Goal: Navigation & Orientation: Understand site structure

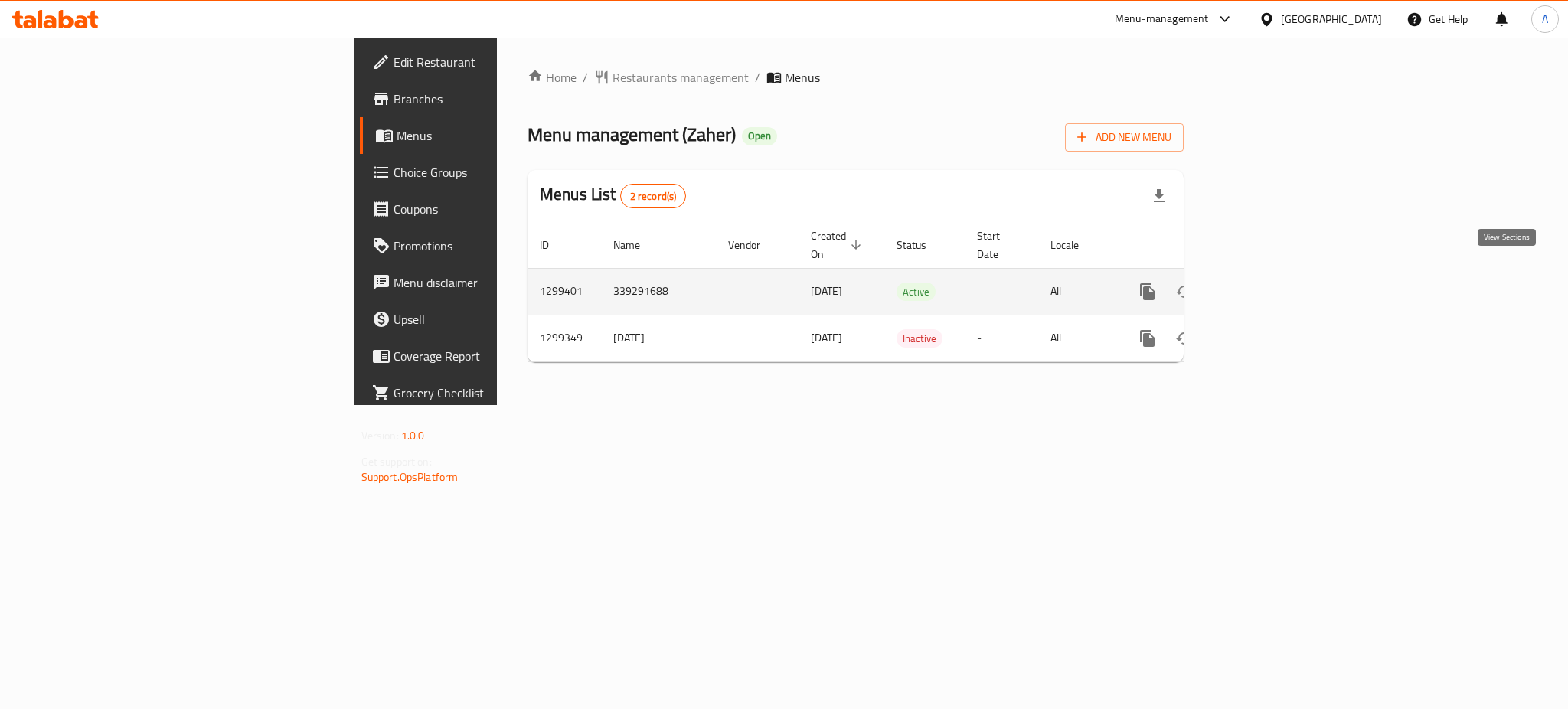
click at [1277, 287] on link "enhanced table" at bounding box center [1257, 291] width 36 height 36
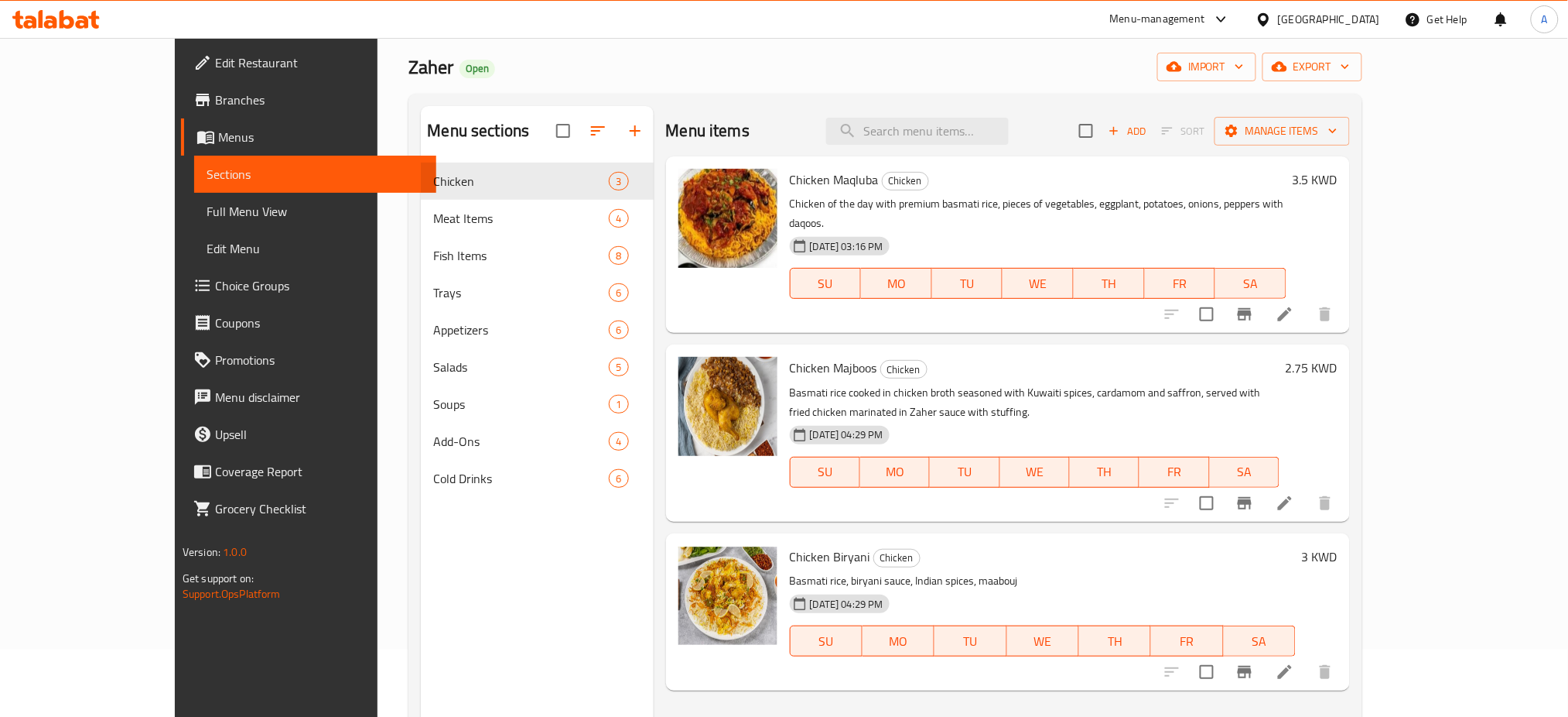
scroll to position [103, 0]
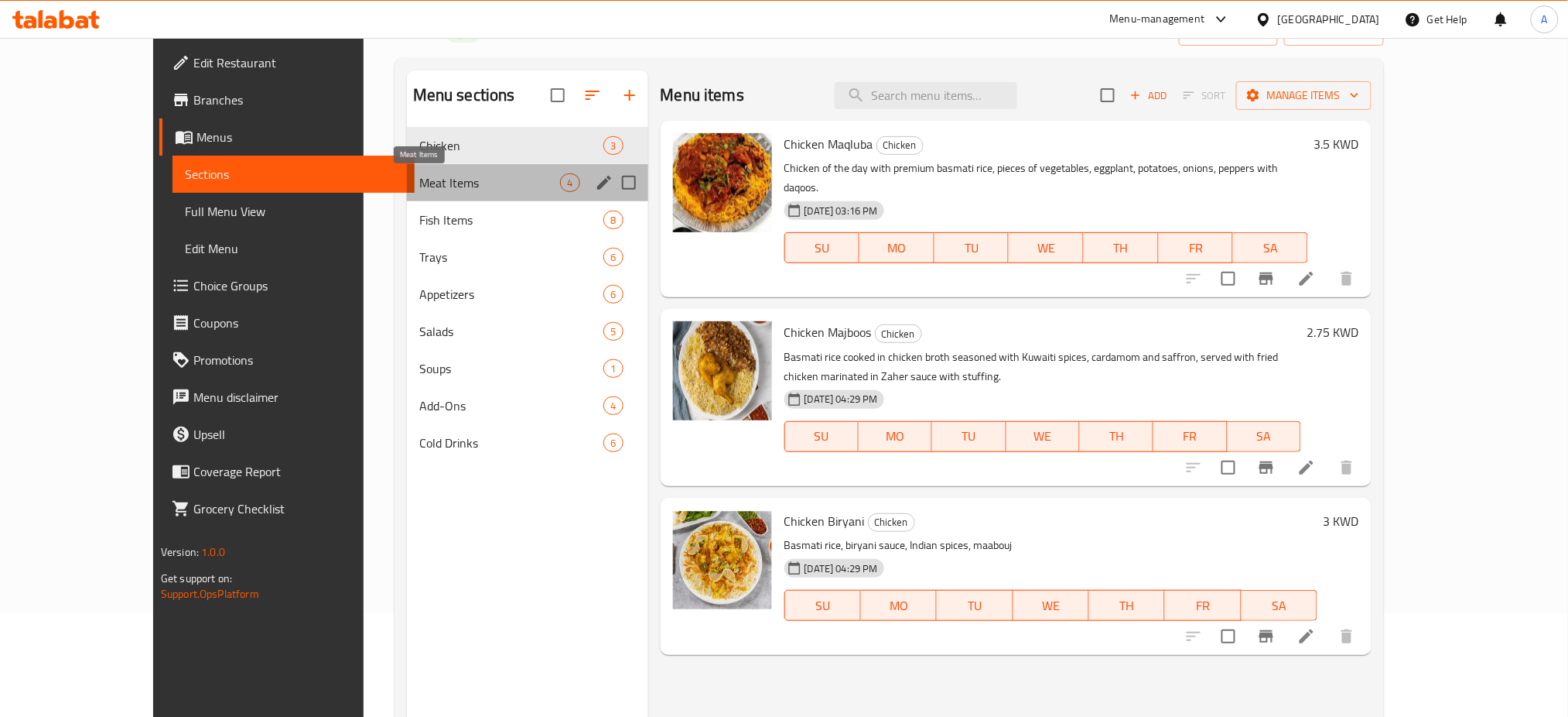
click at [419, 182] on span "Meat Items" at bounding box center [490, 183] width 142 height 19
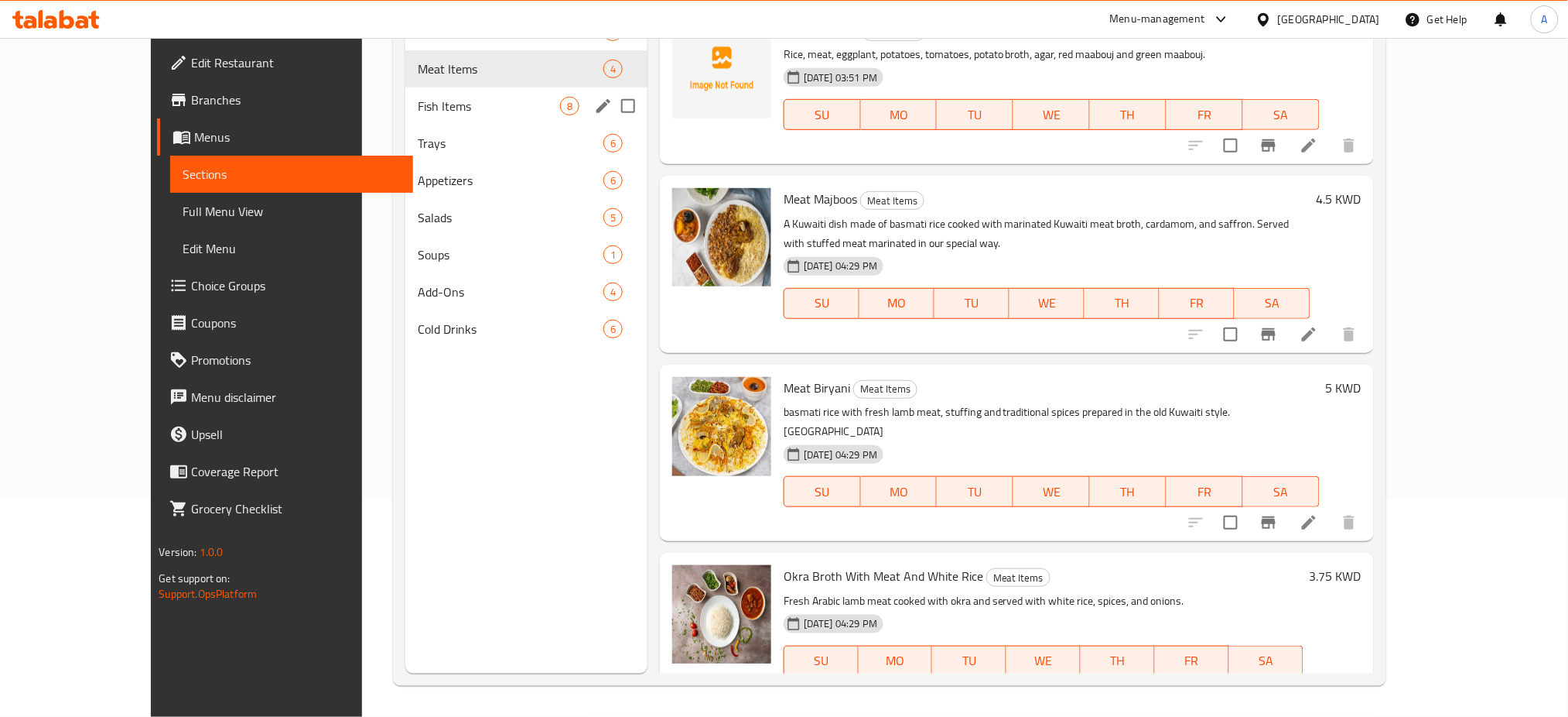
click at [417, 109] on span "Fish Items" at bounding box center [488, 106] width 142 height 19
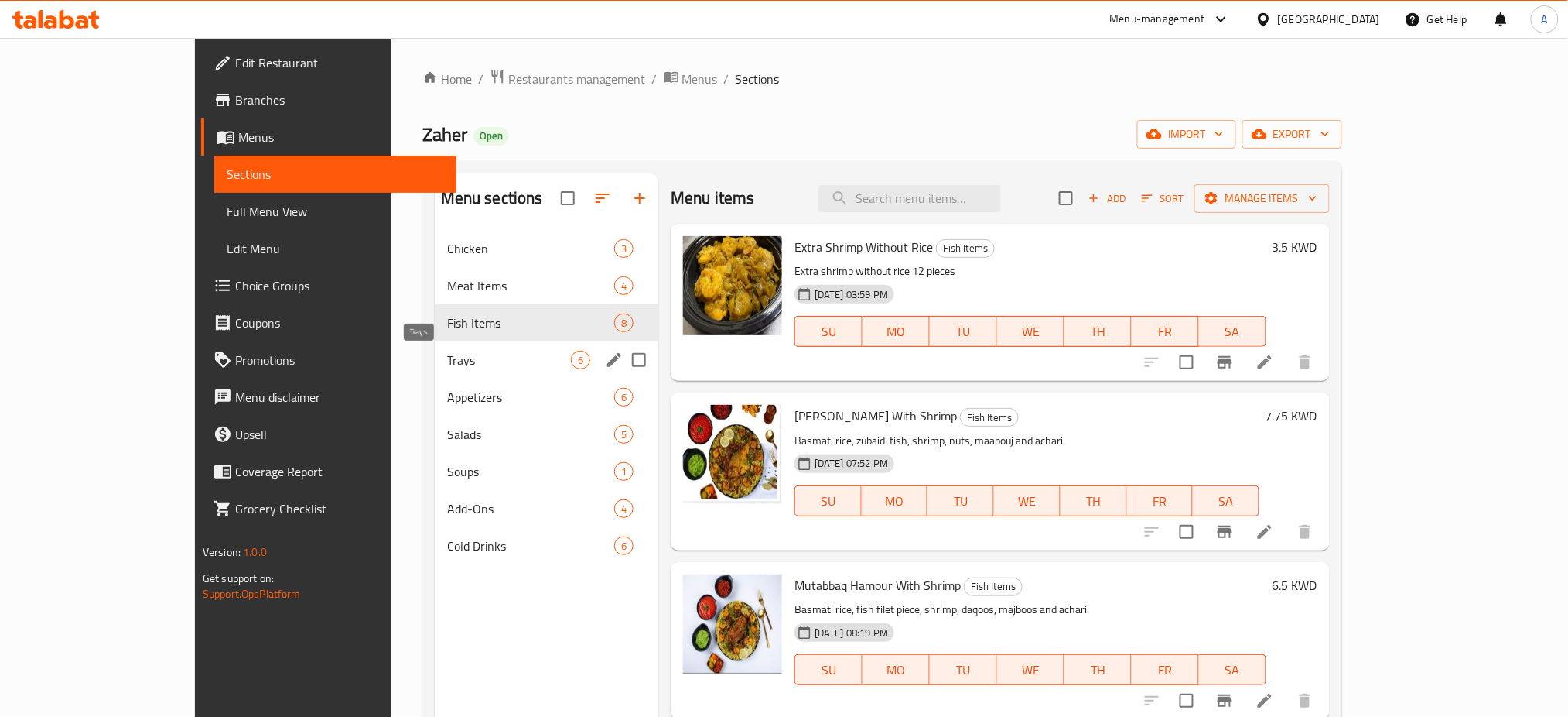
click at [447, 366] on span "Trays" at bounding box center [509, 360] width 124 height 19
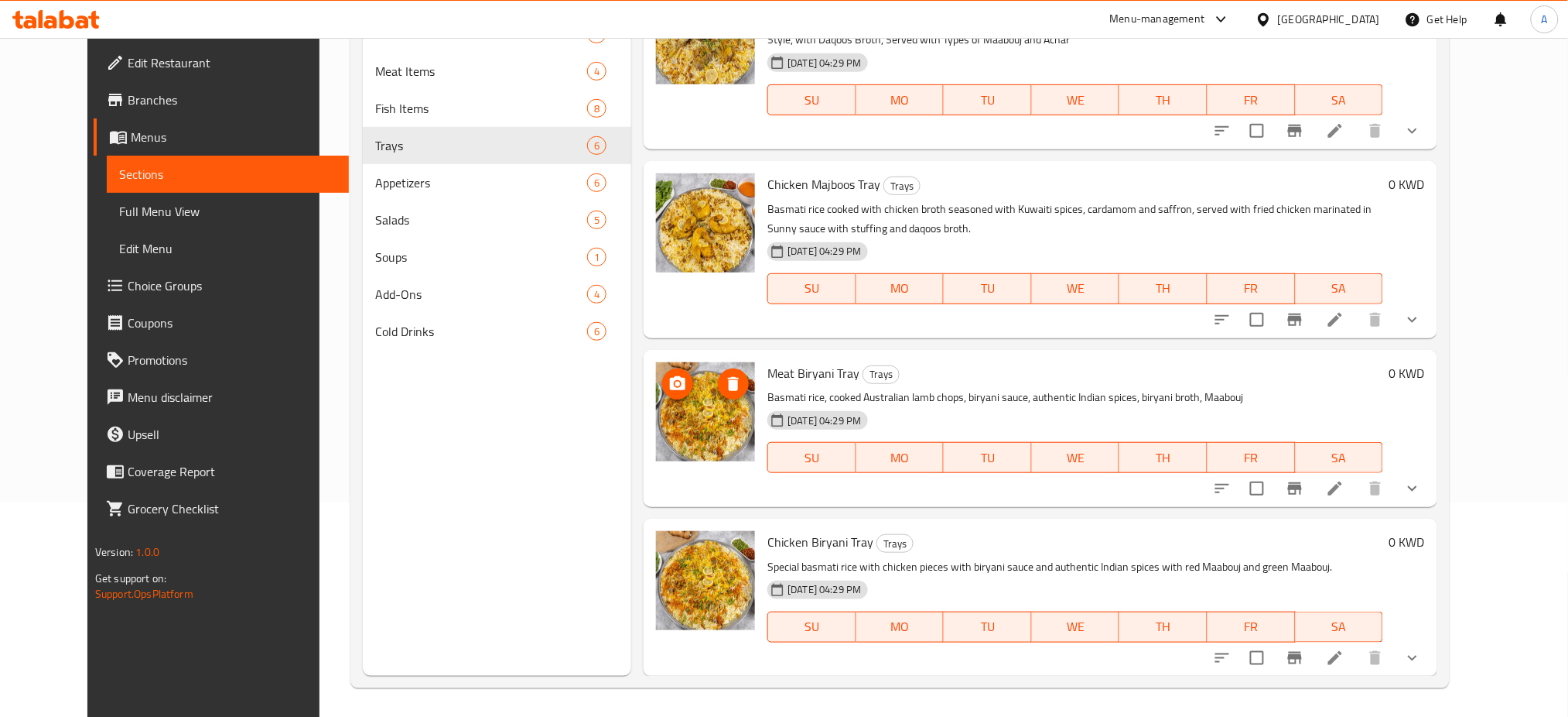
scroll to position [216, 0]
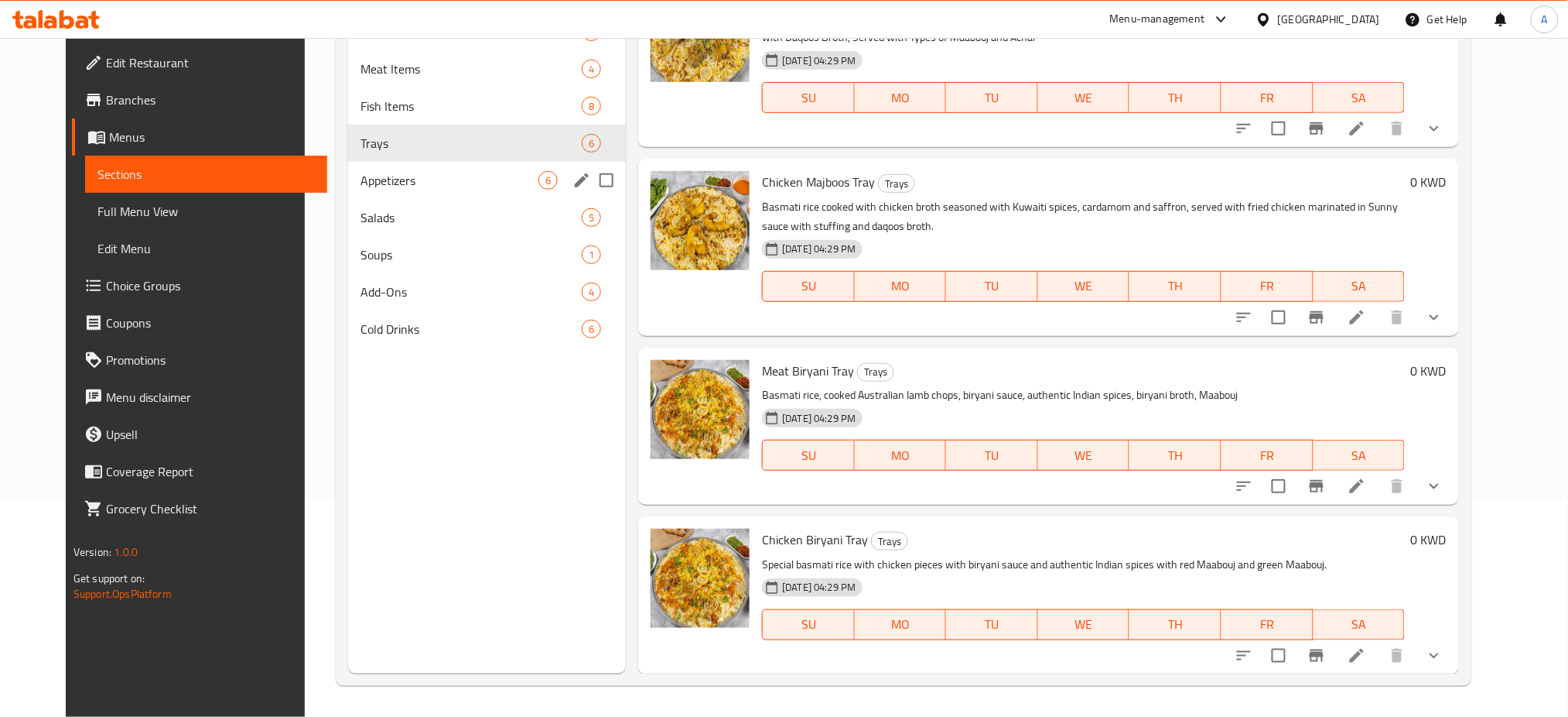
click at [388, 190] on div "Appetizers 6" at bounding box center [487, 180] width 278 height 37
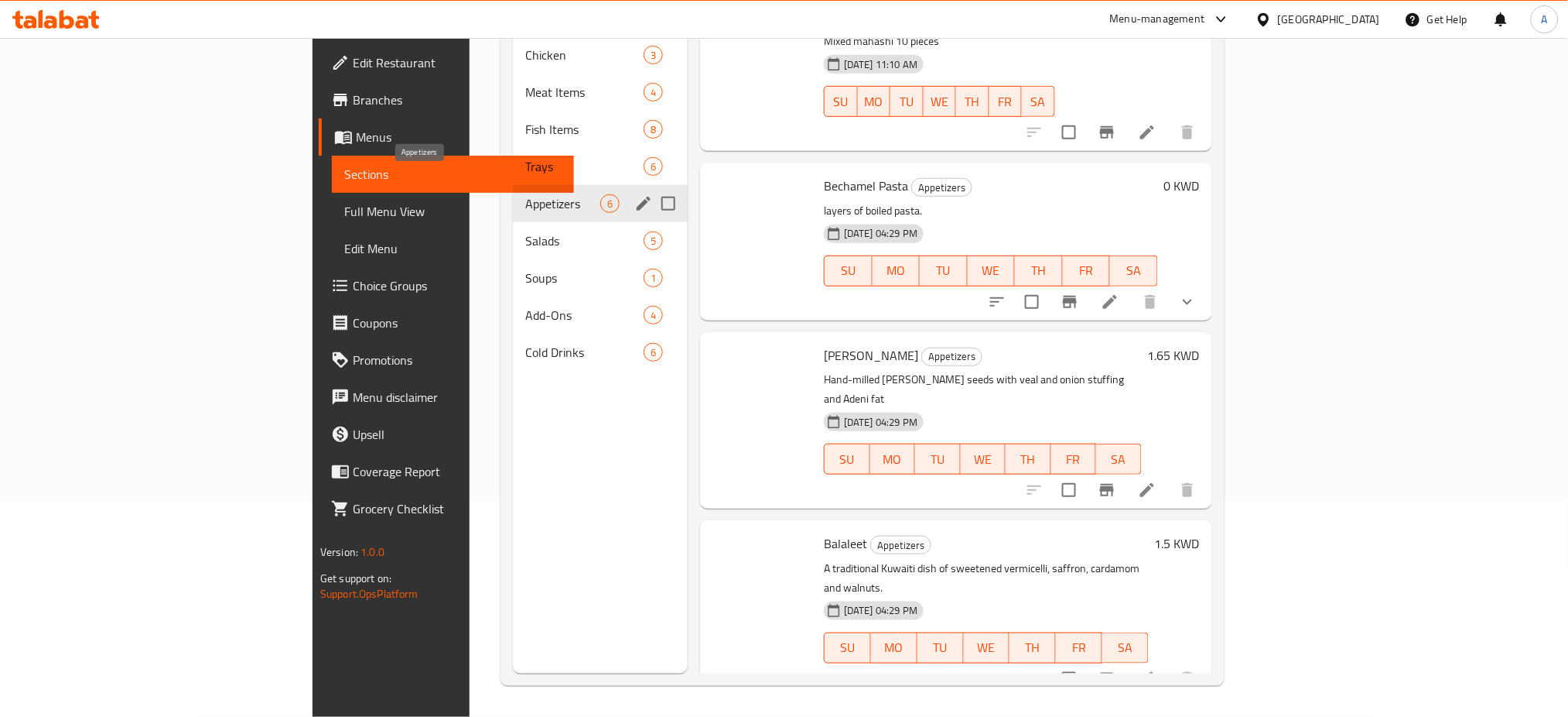
scroll to position [336, 0]
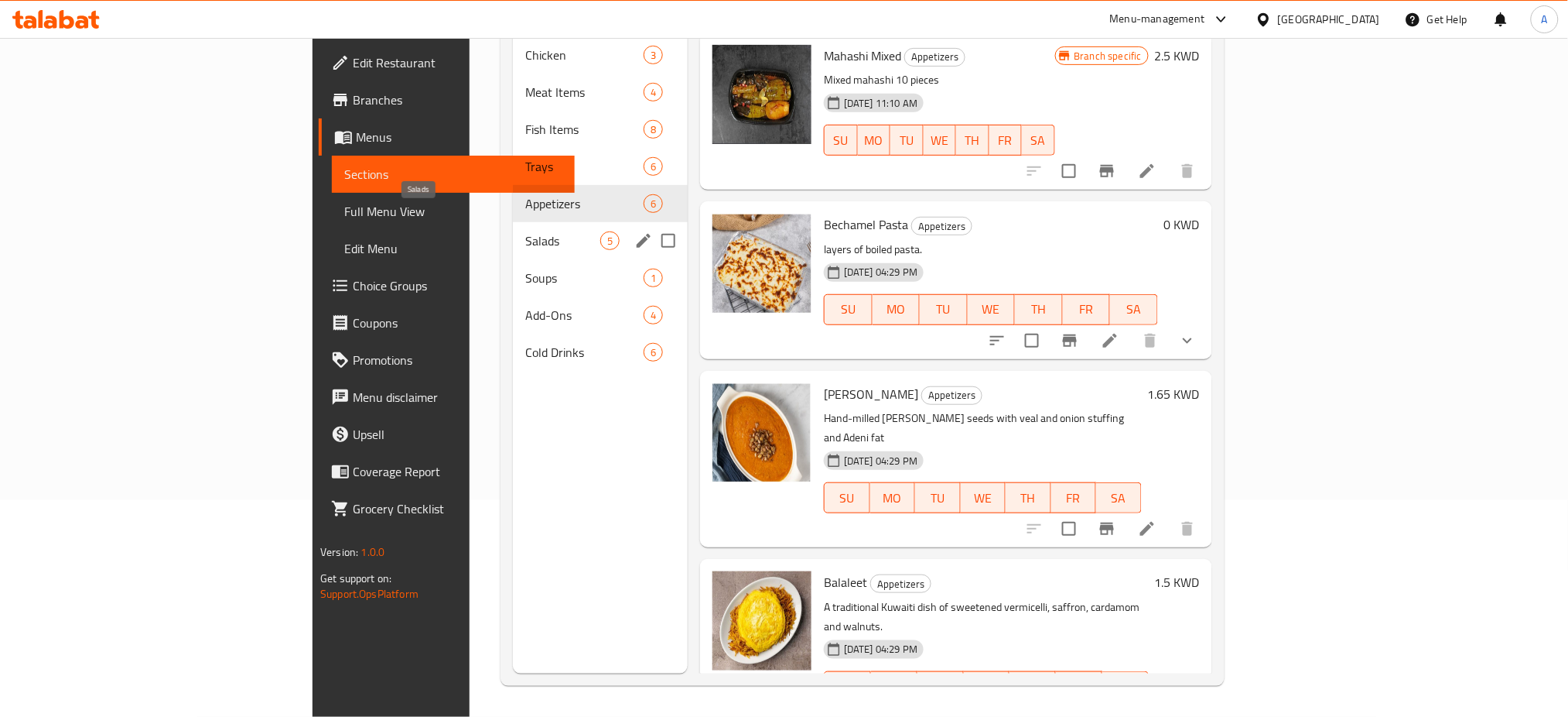
click at [525, 231] on span "Salads" at bounding box center [563, 240] width 75 height 19
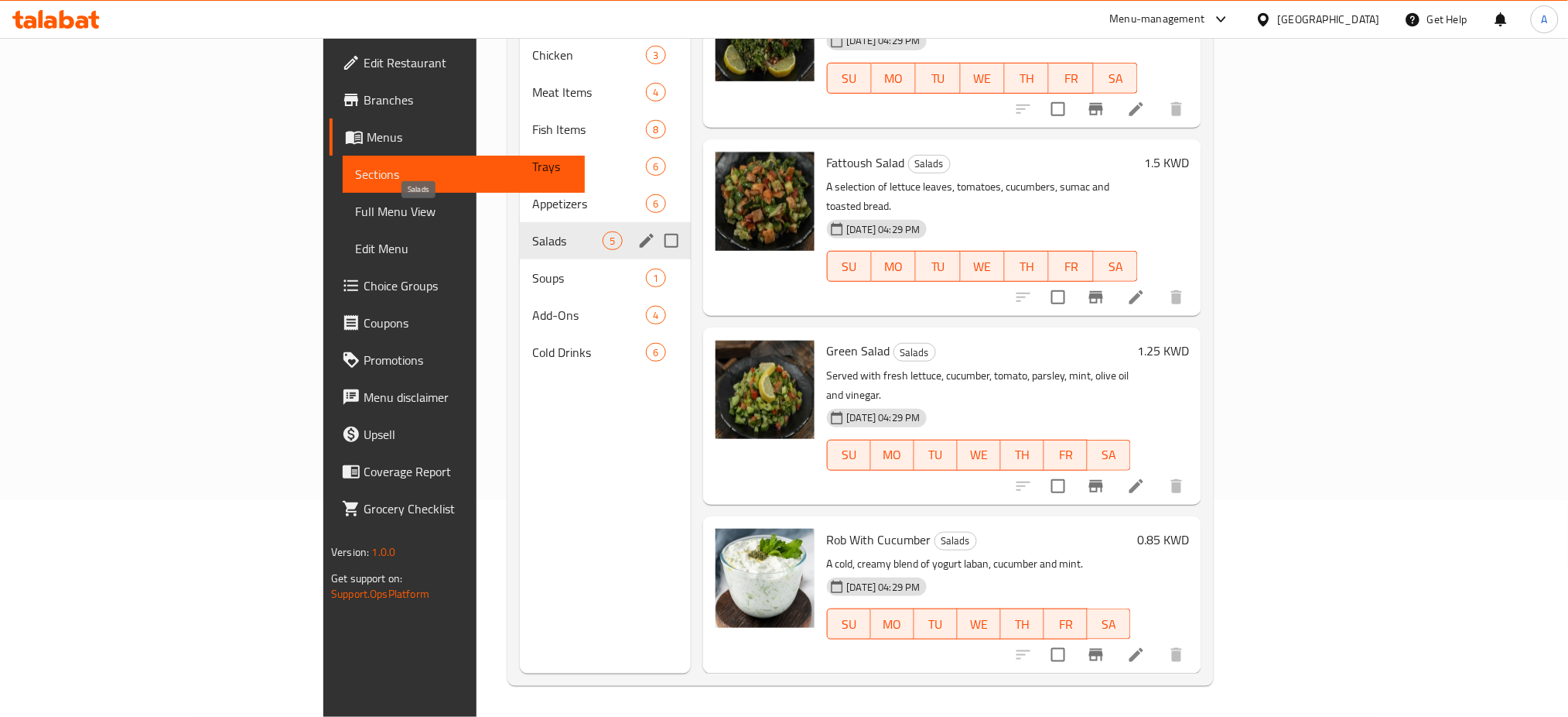
scroll to position [166, 0]
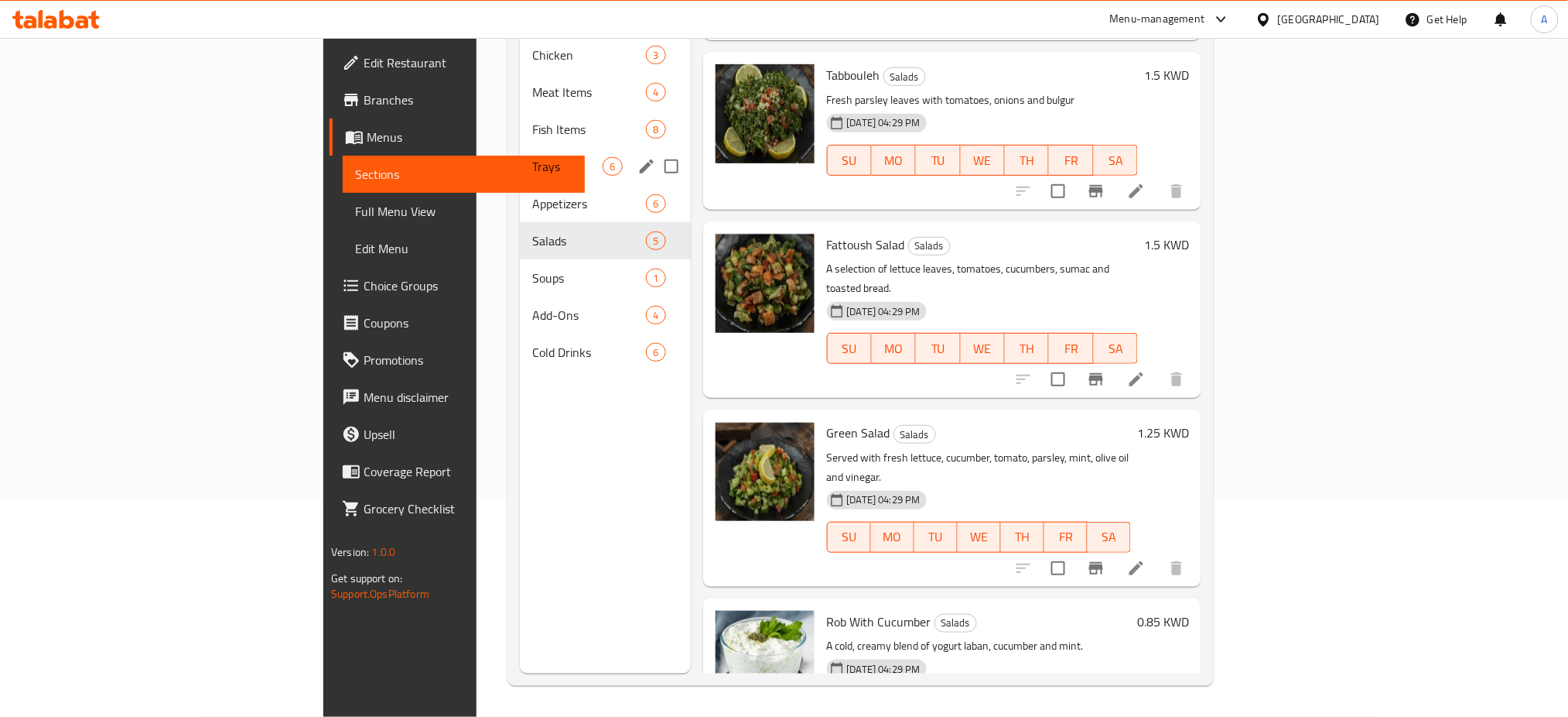
click at [520, 158] on div "Trays 6" at bounding box center [605, 166] width 170 height 37
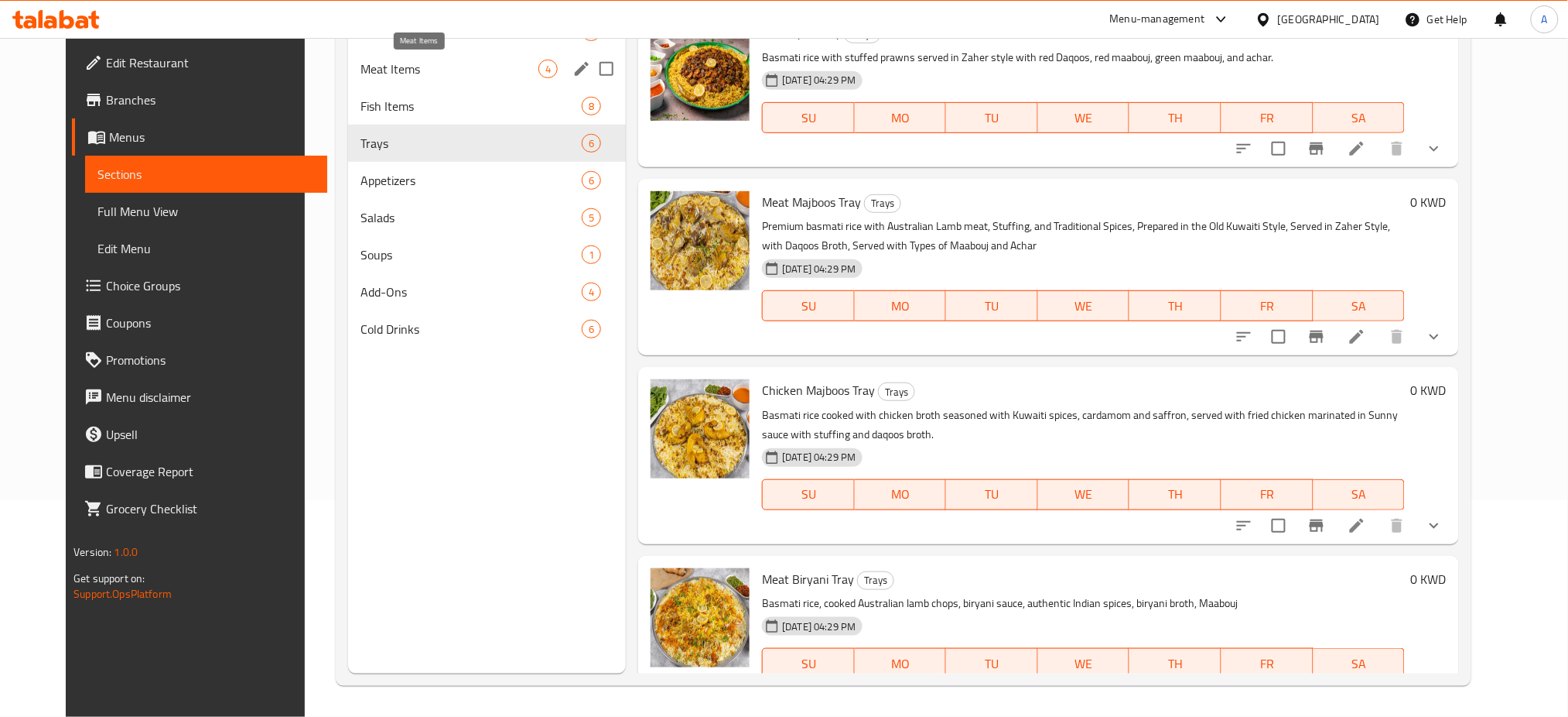
click at [410, 68] on span "Meat Items" at bounding box center [450, 69] width 178 height 19
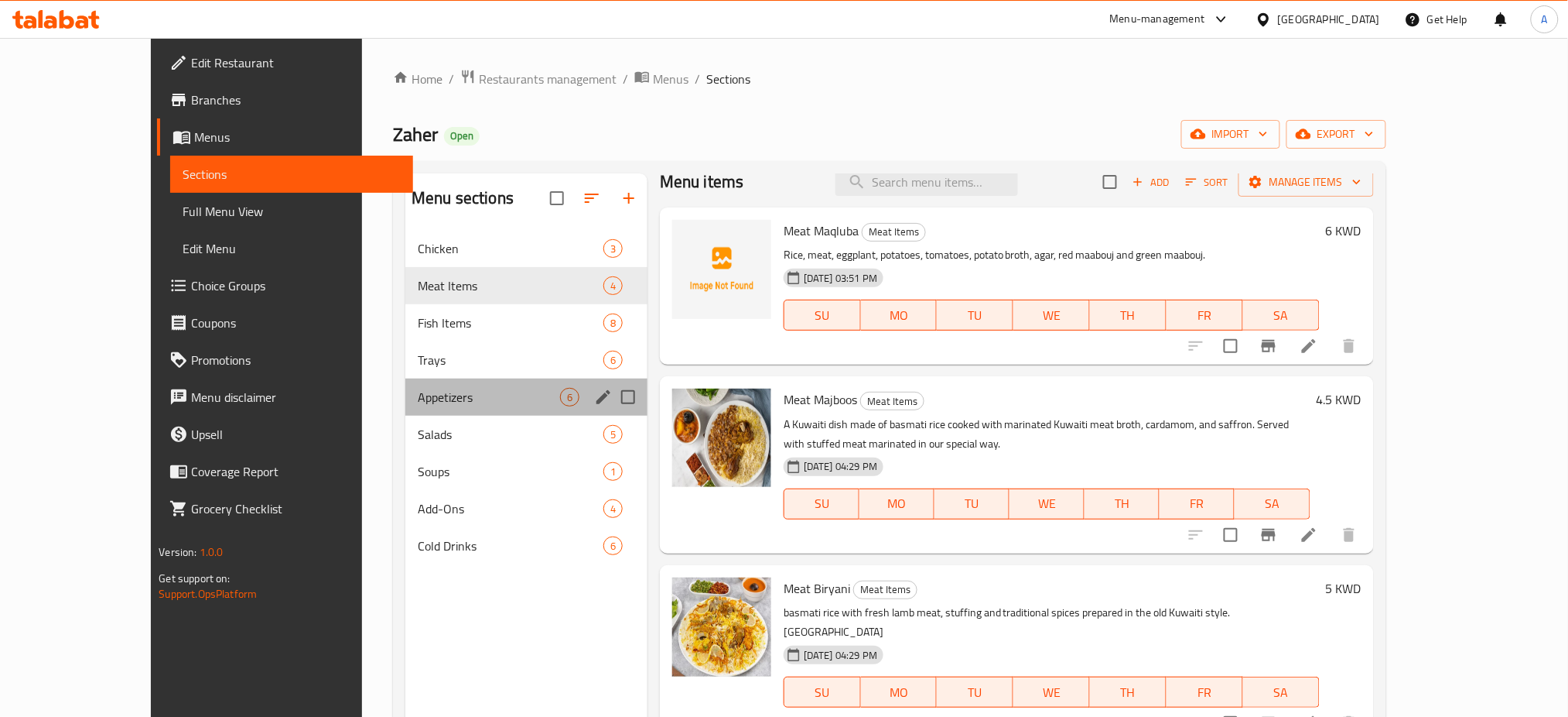
click at [449, 409] on div "Appetizers 6" at bounding box center [526, 396] width 242 height 37
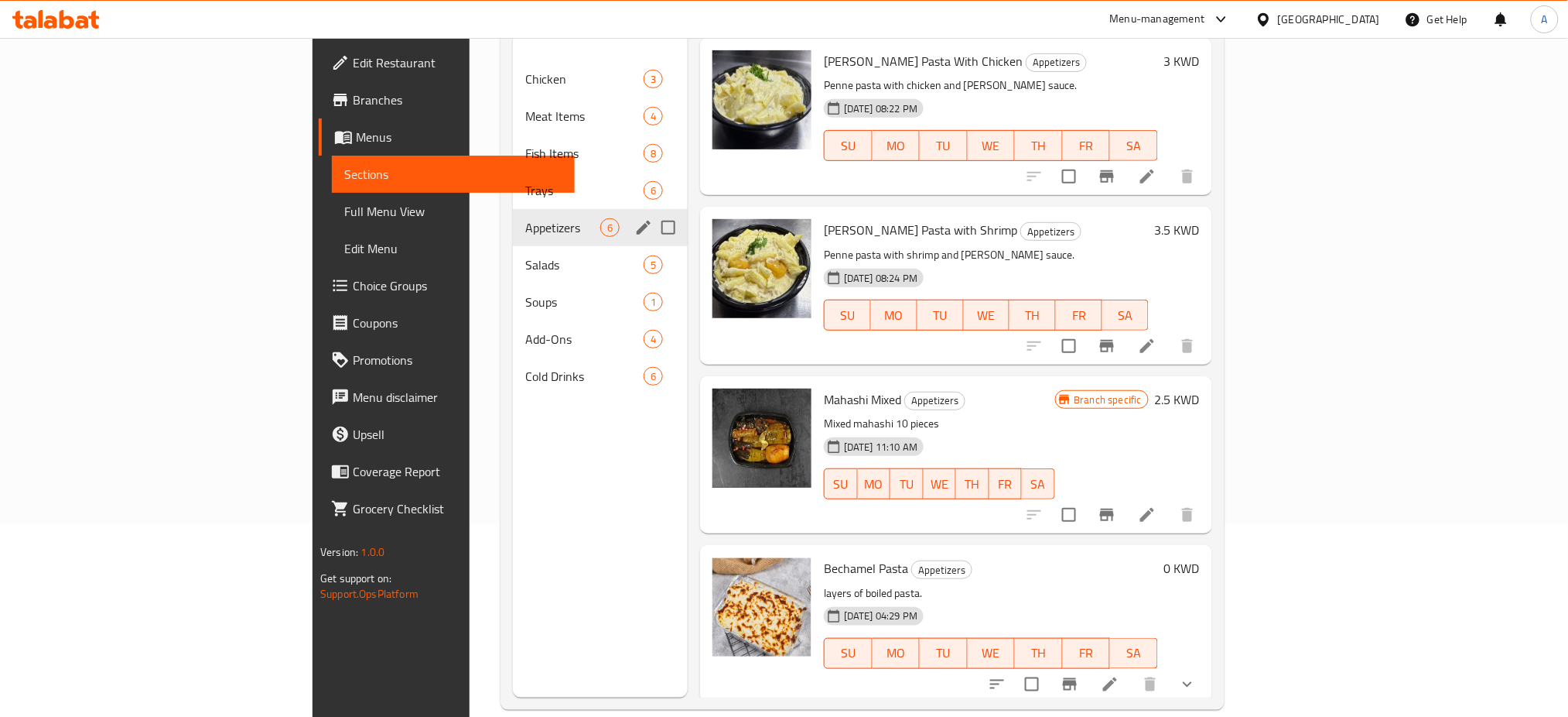
scroll to position [200, 0]
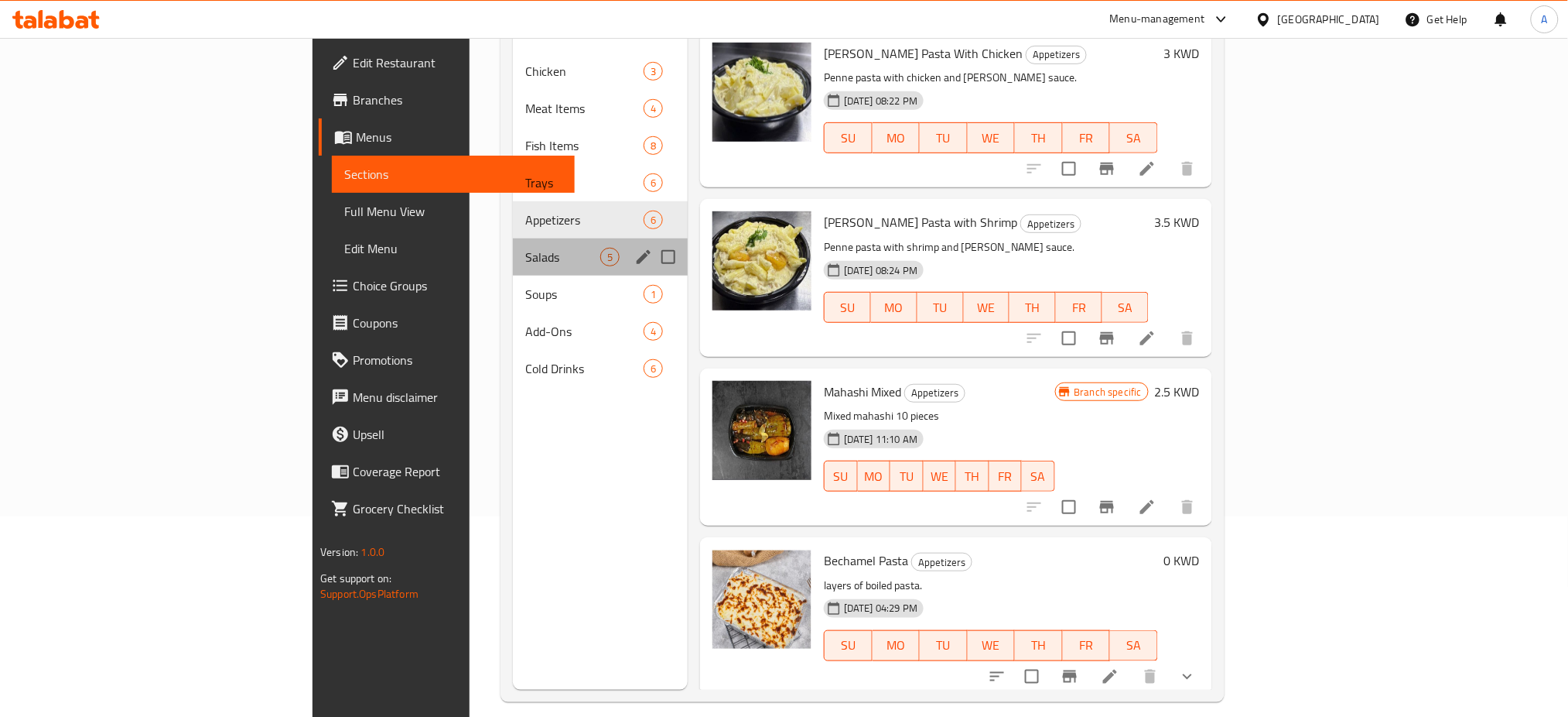
click at [513, 247] on div "Salads 5" at bounding box center [601, 257] width 175 height 37
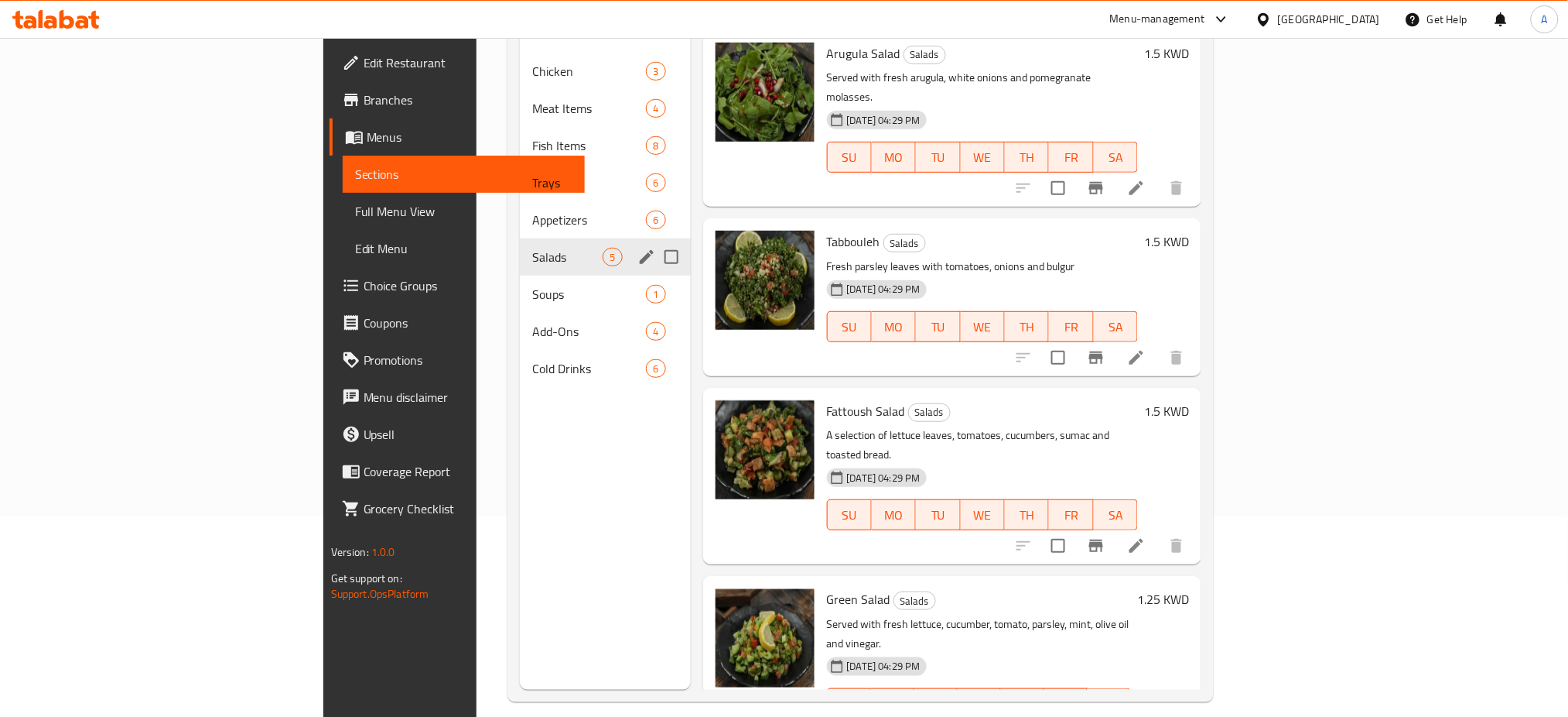
scroll to position [216, 0]
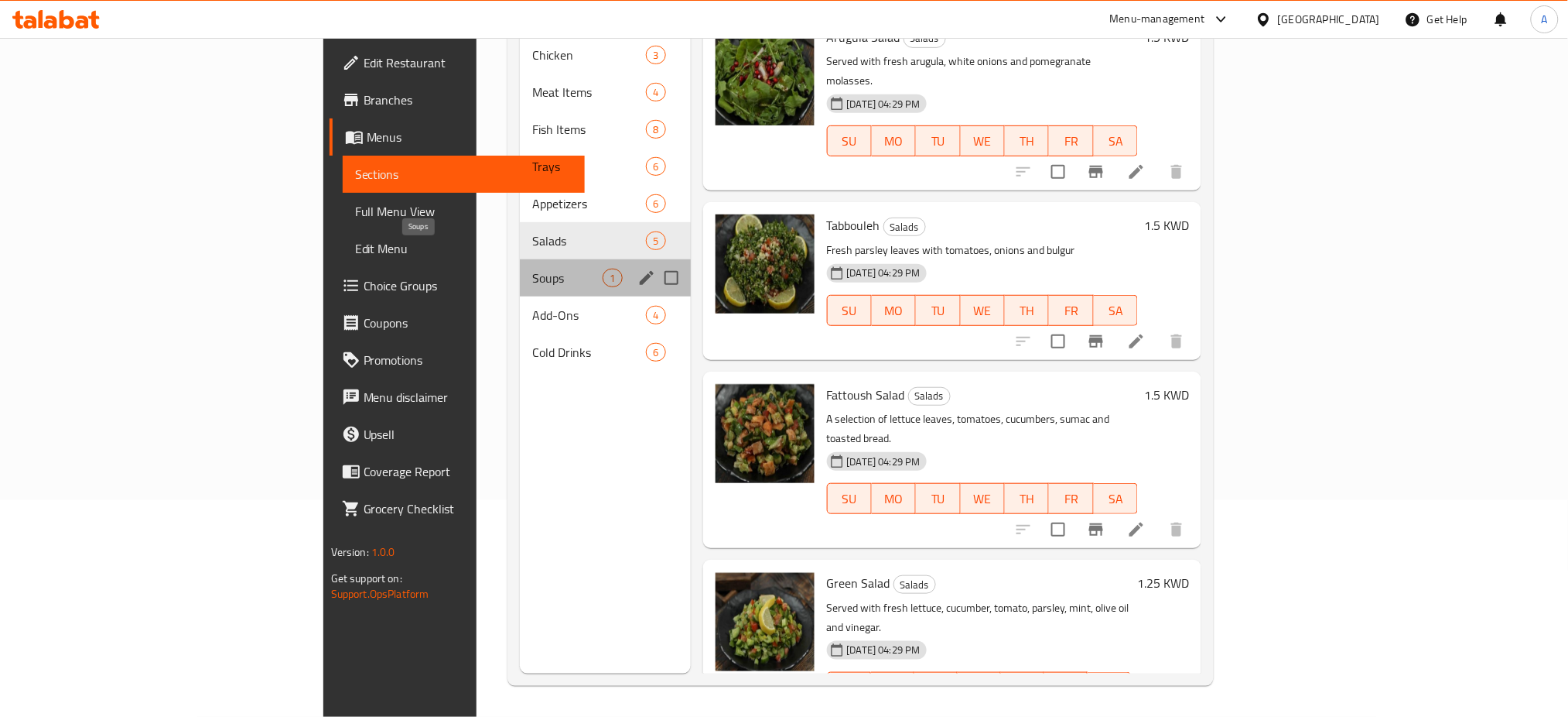
click at [532, 269] on span "Soups" at bounding box center [567, 278] width 70 height 19
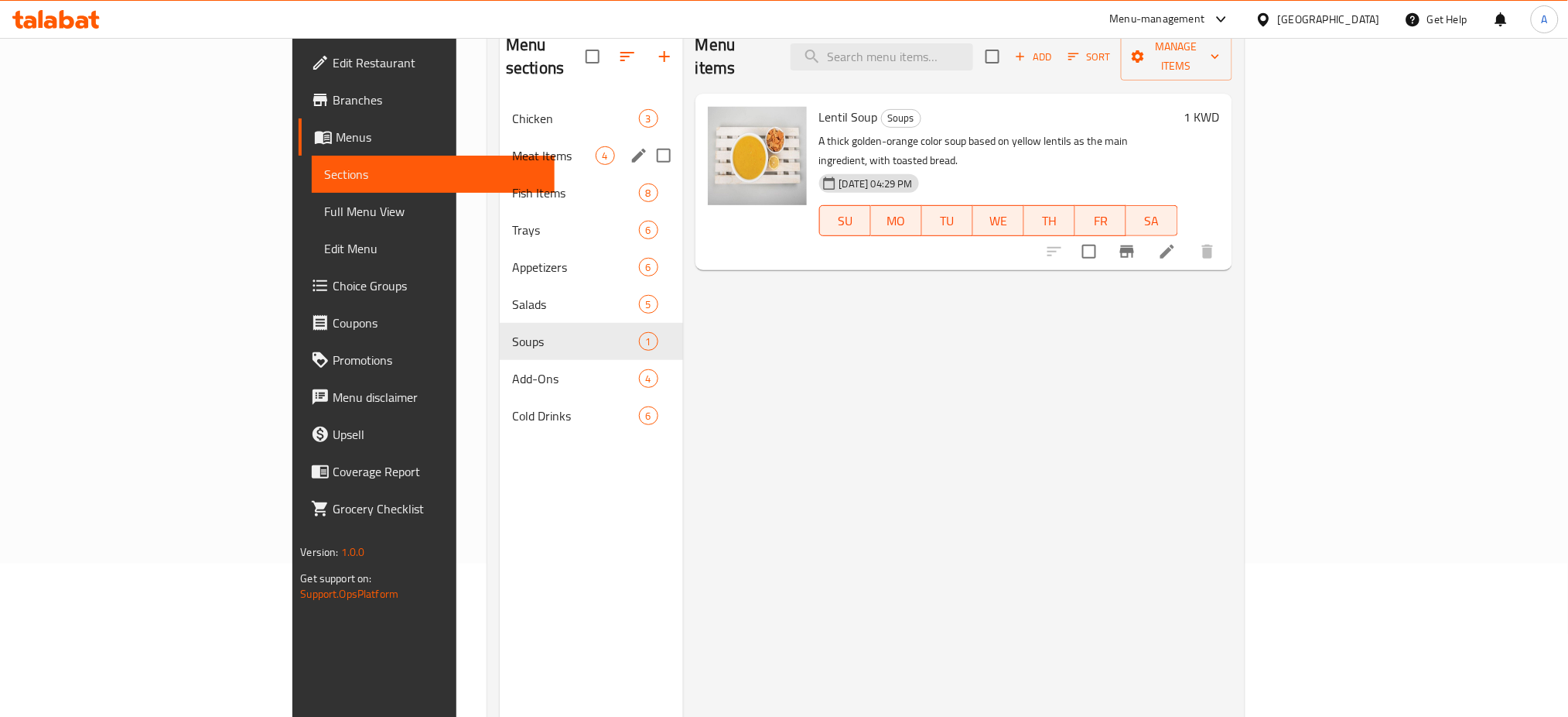
scroll to position [195, 0]
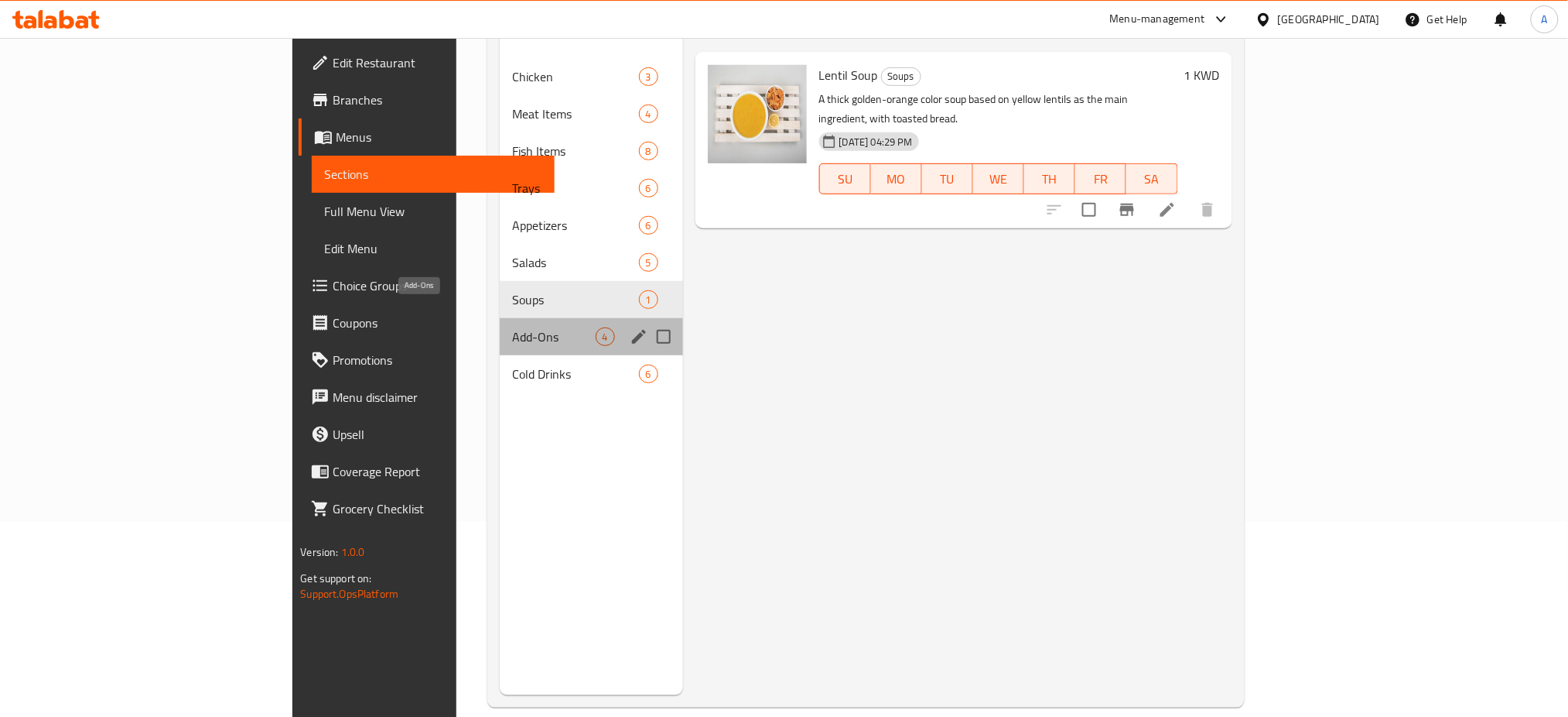
click at [512, 328] on span "Add-Ons" at bounding box center [553, 337] width 83 height 19
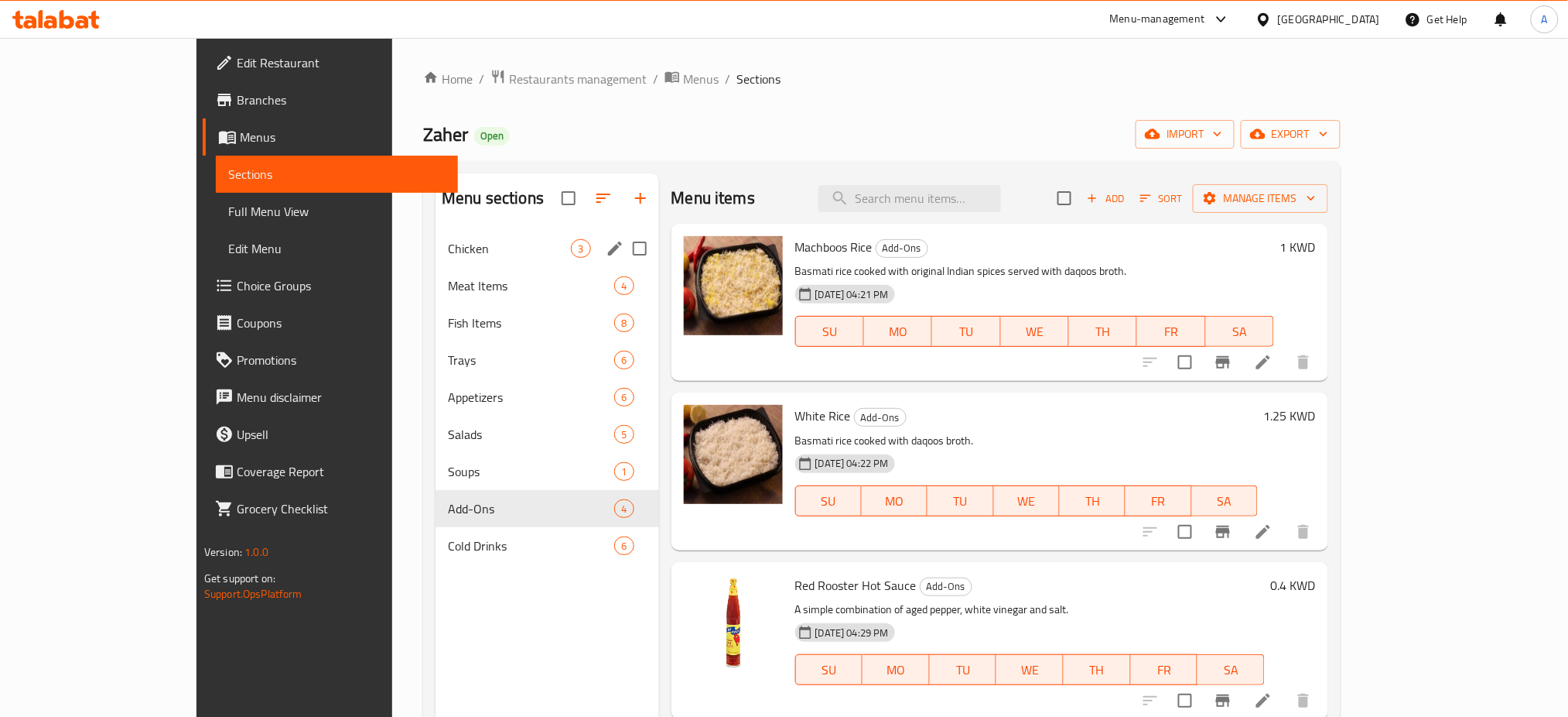
click at [435, 237] on div "Chicken 3" at bounding box center [547, 248] width 223 height 37
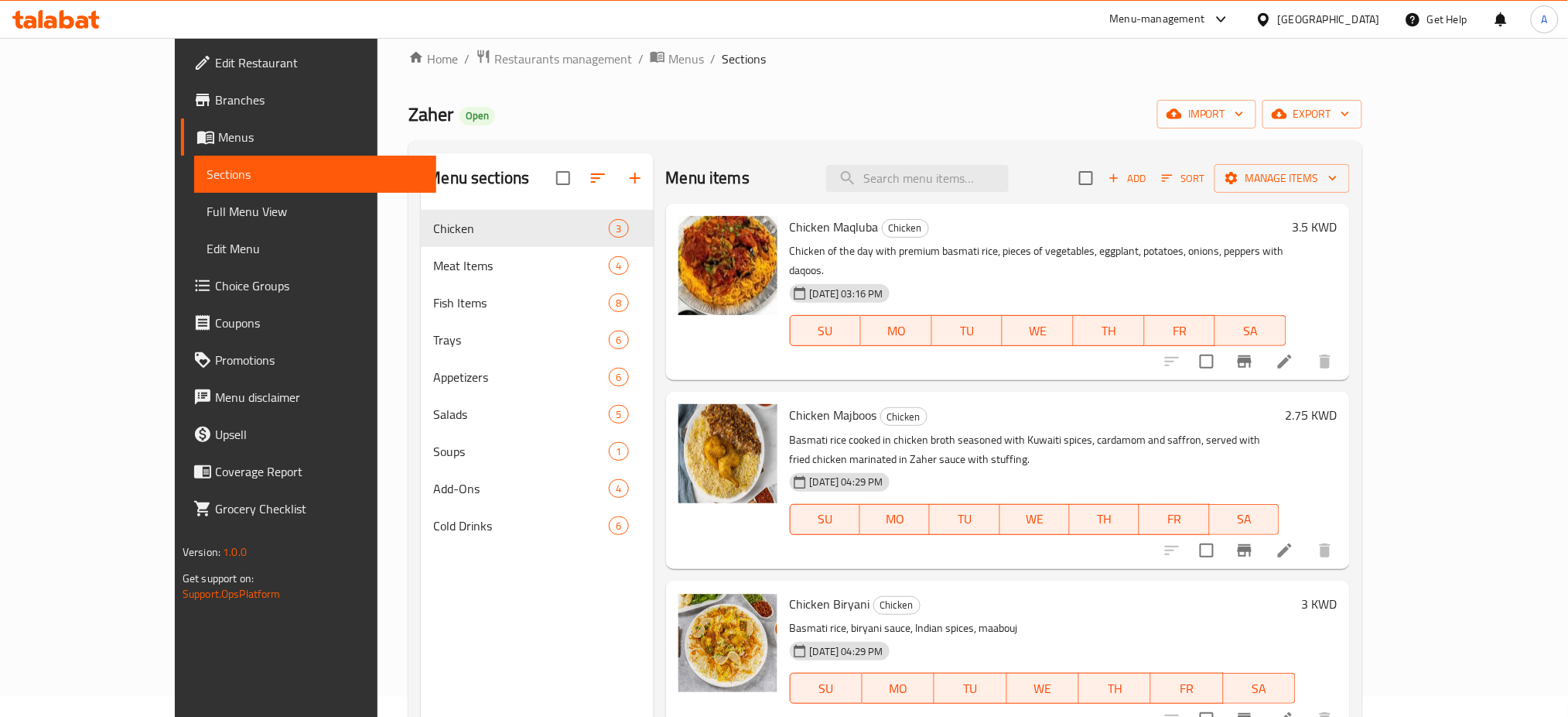
scroll to position [15, 0]
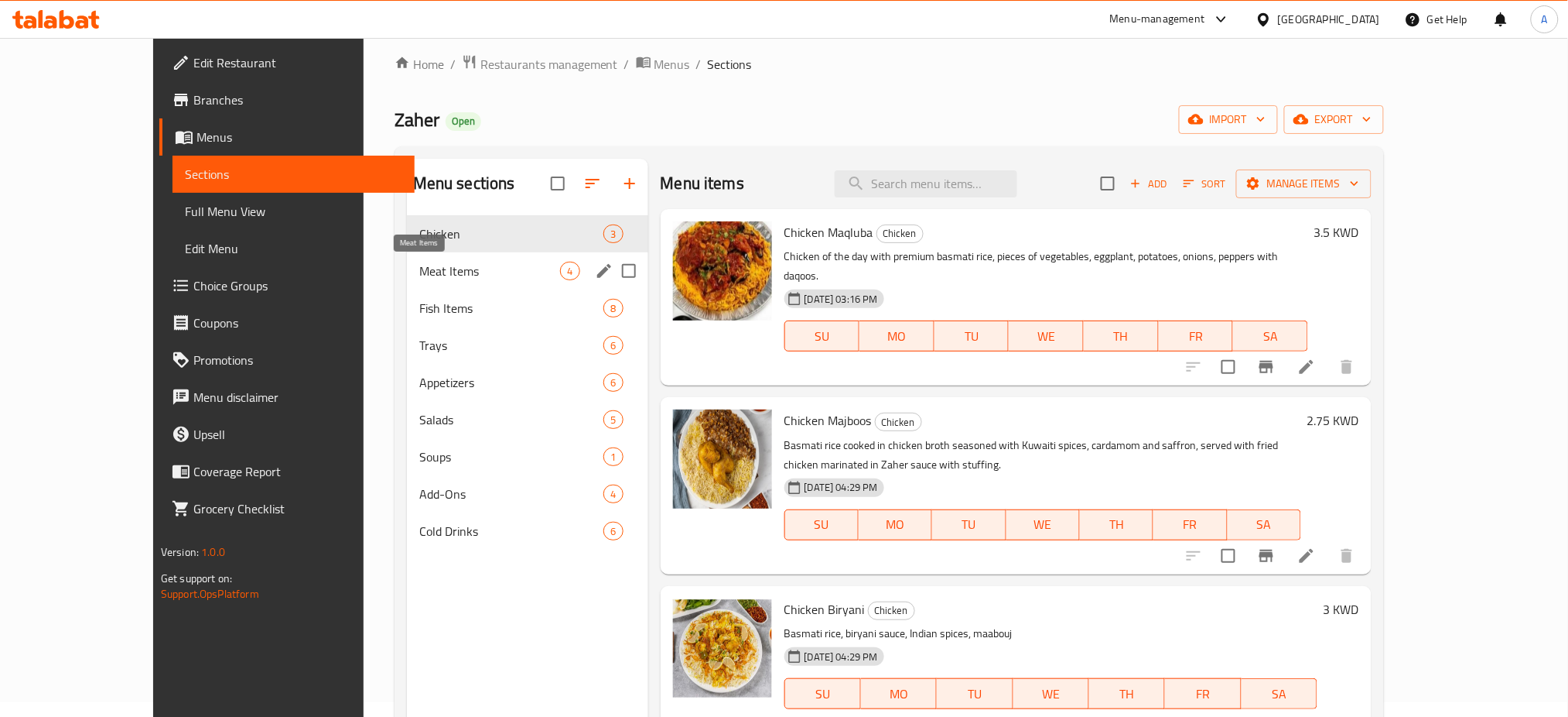
click at [419, 266] on span "Meat Items" at bounding box center [490, 271] width 142 height 19
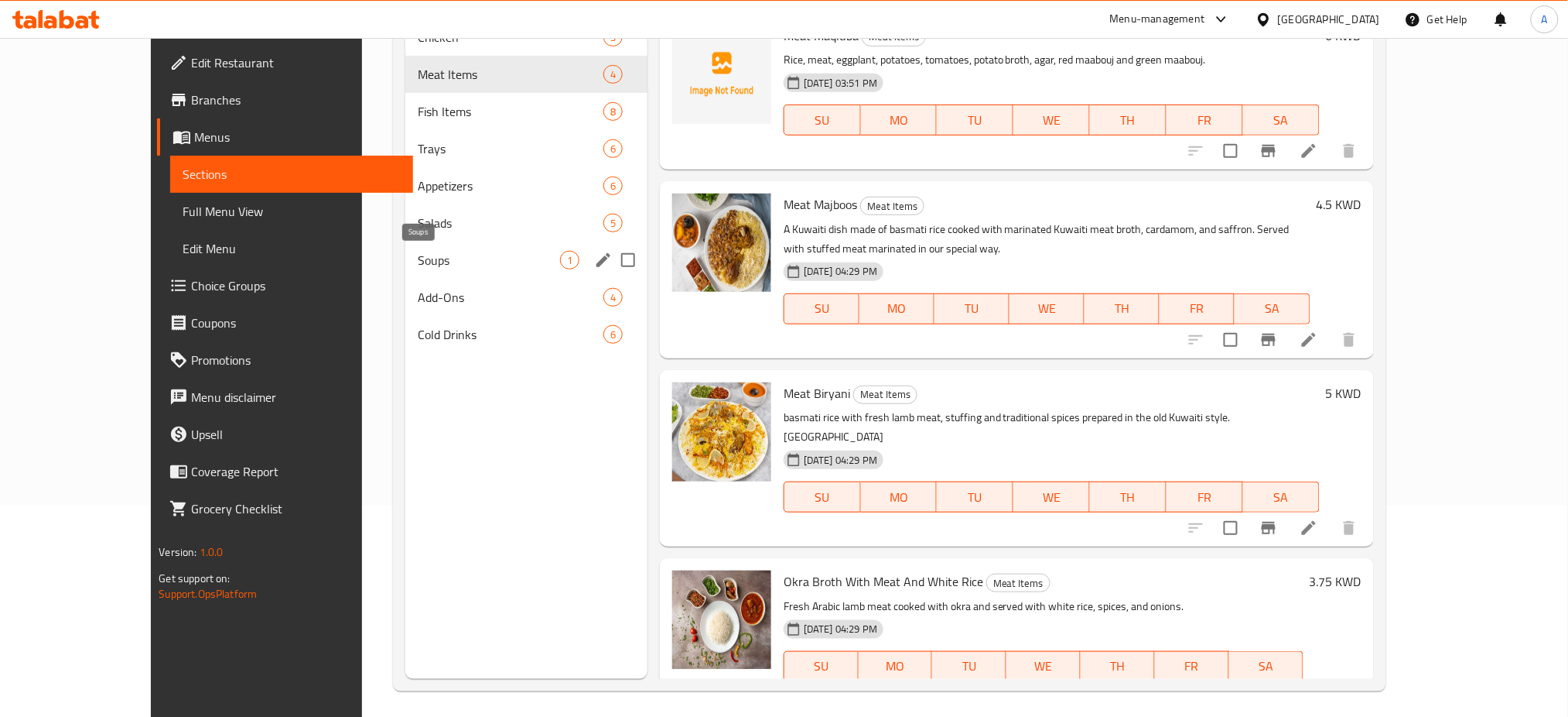
scroll to position [216, 0]
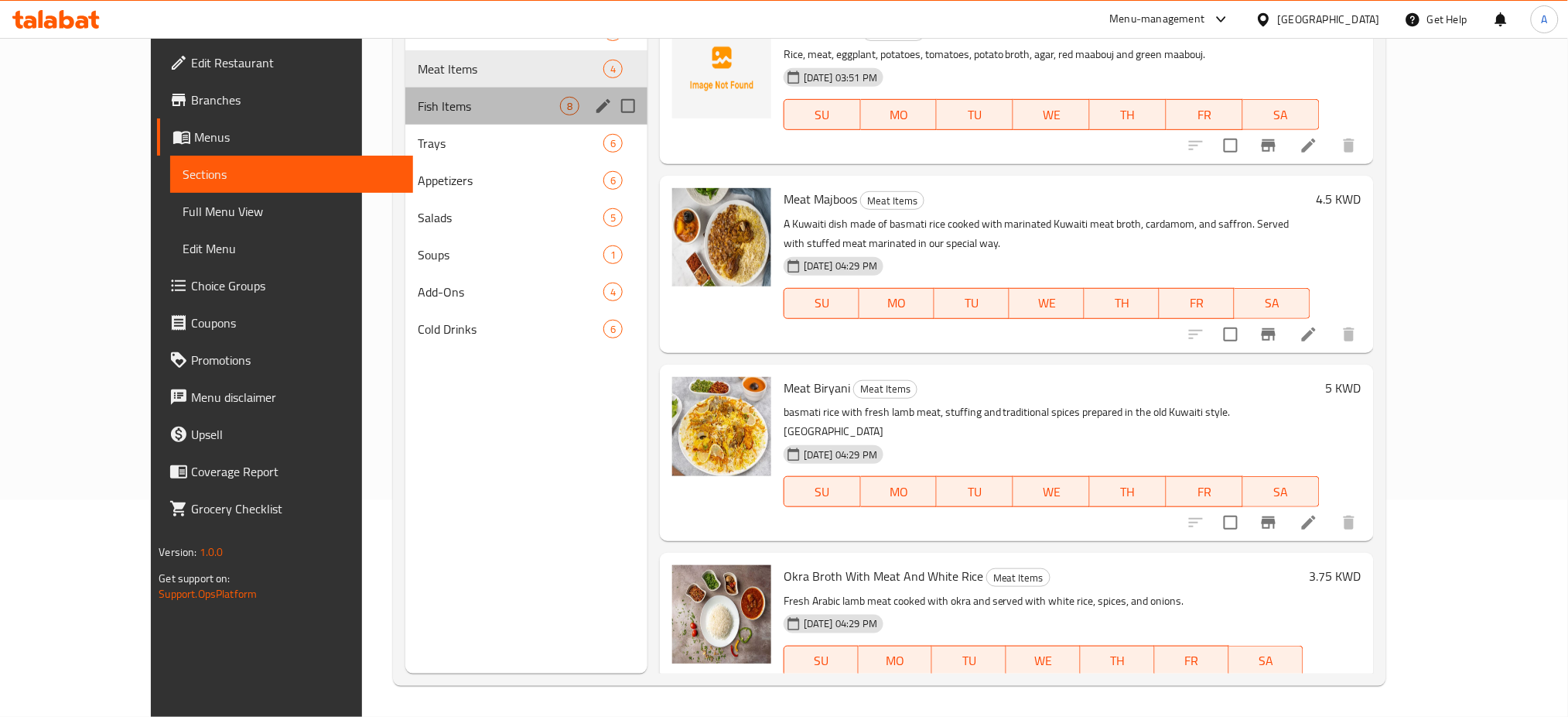
click at [405, 117] on div "Fish Items 8" at bounding box center [526, 105] width 242 height 37
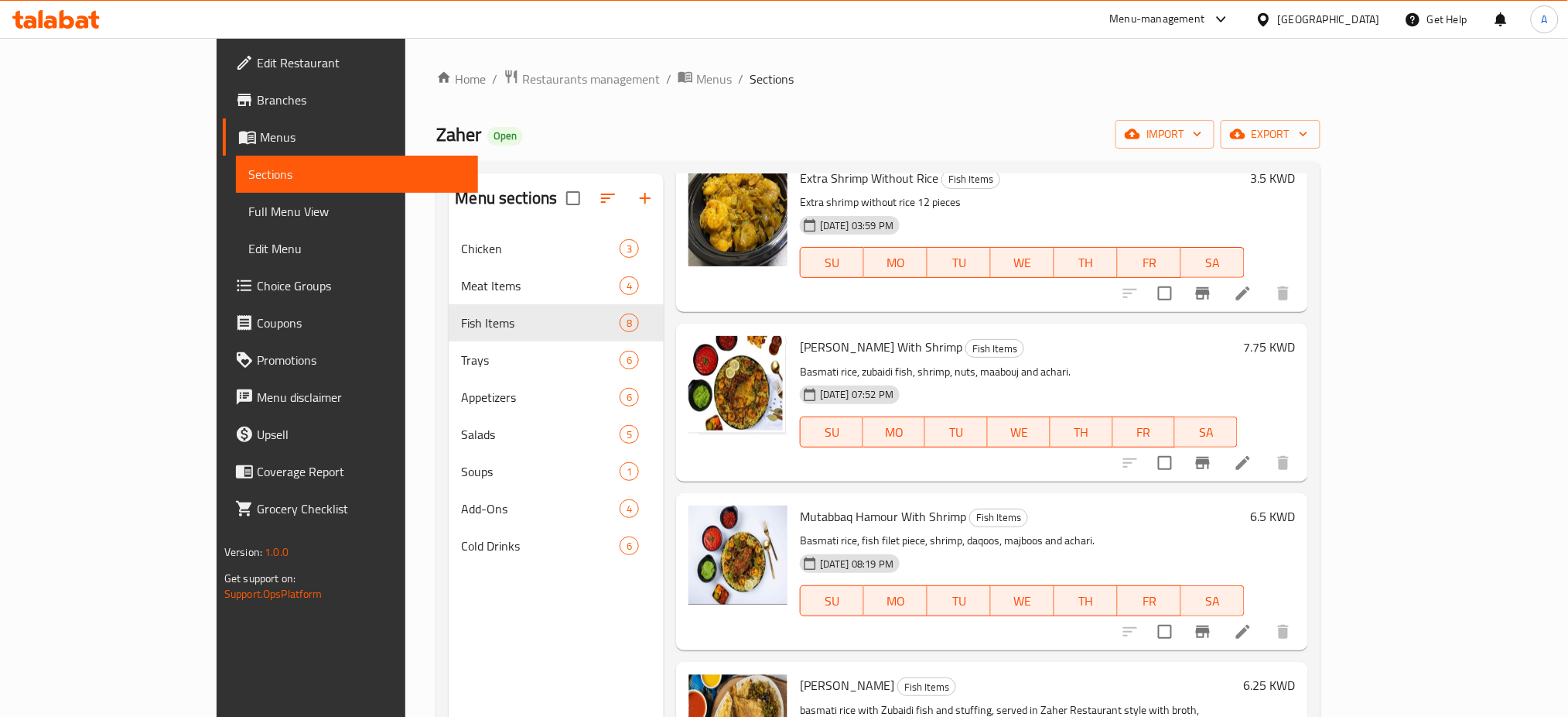
scroll to position [310, 0]
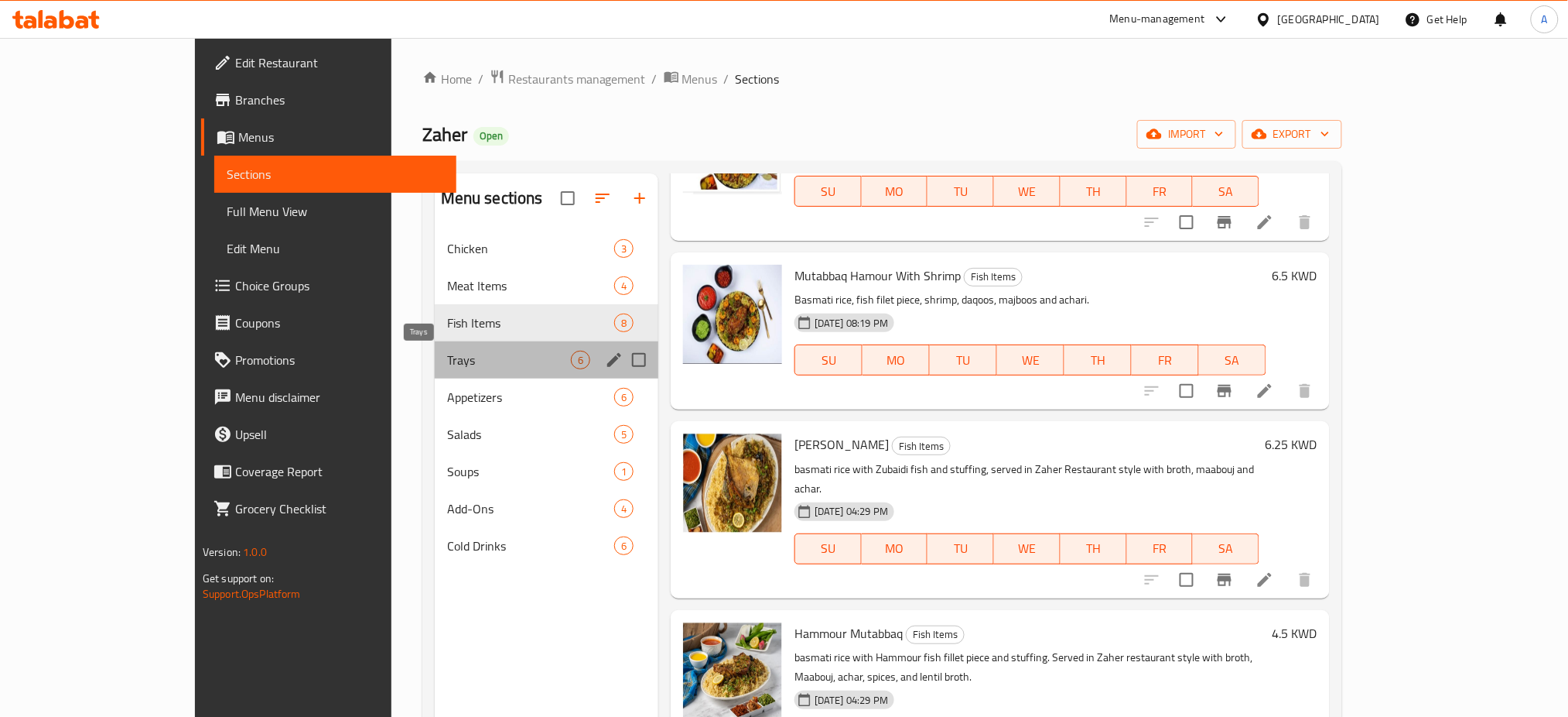
click at [447, 352] on span "Trays" at bounding box center [509, 360] width 124 height 19
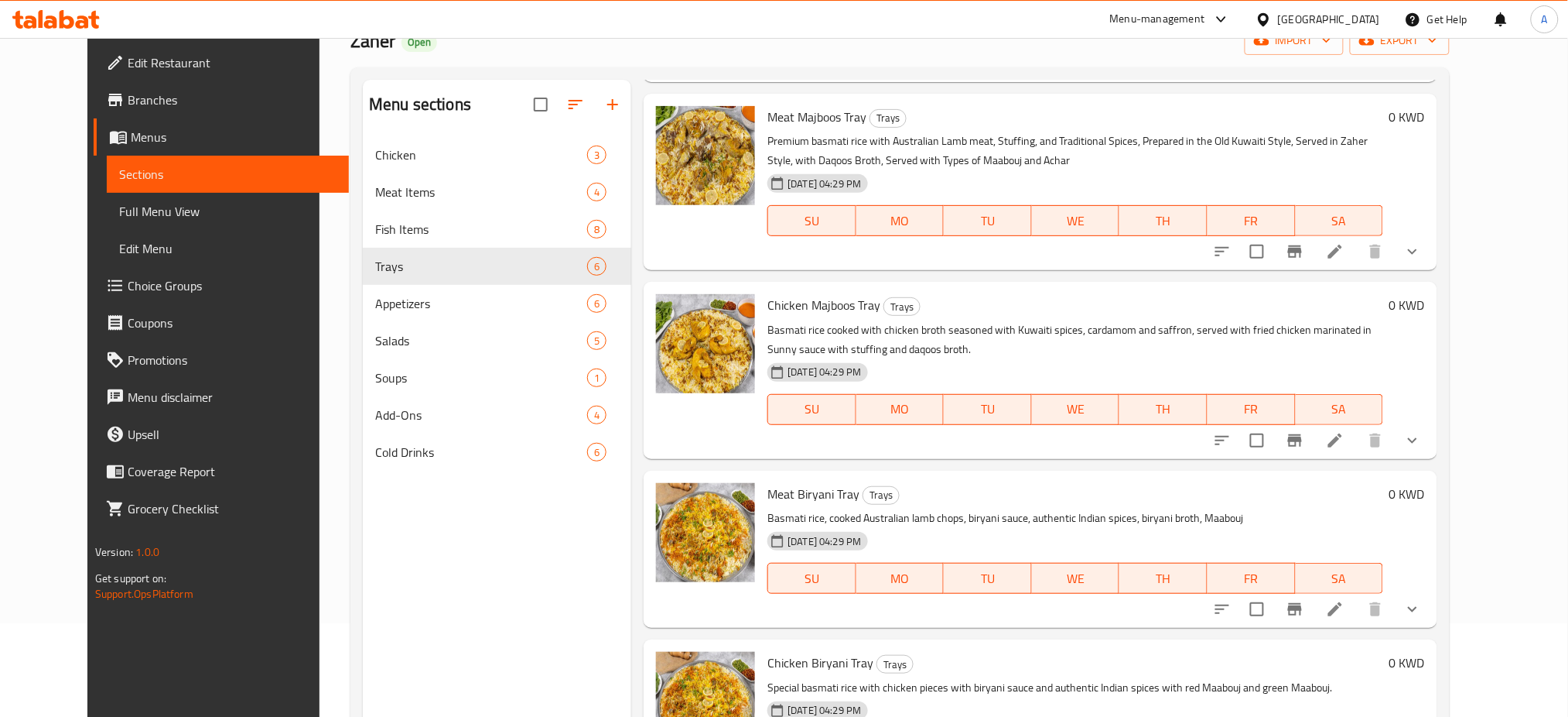
scroll to position [216, 0]
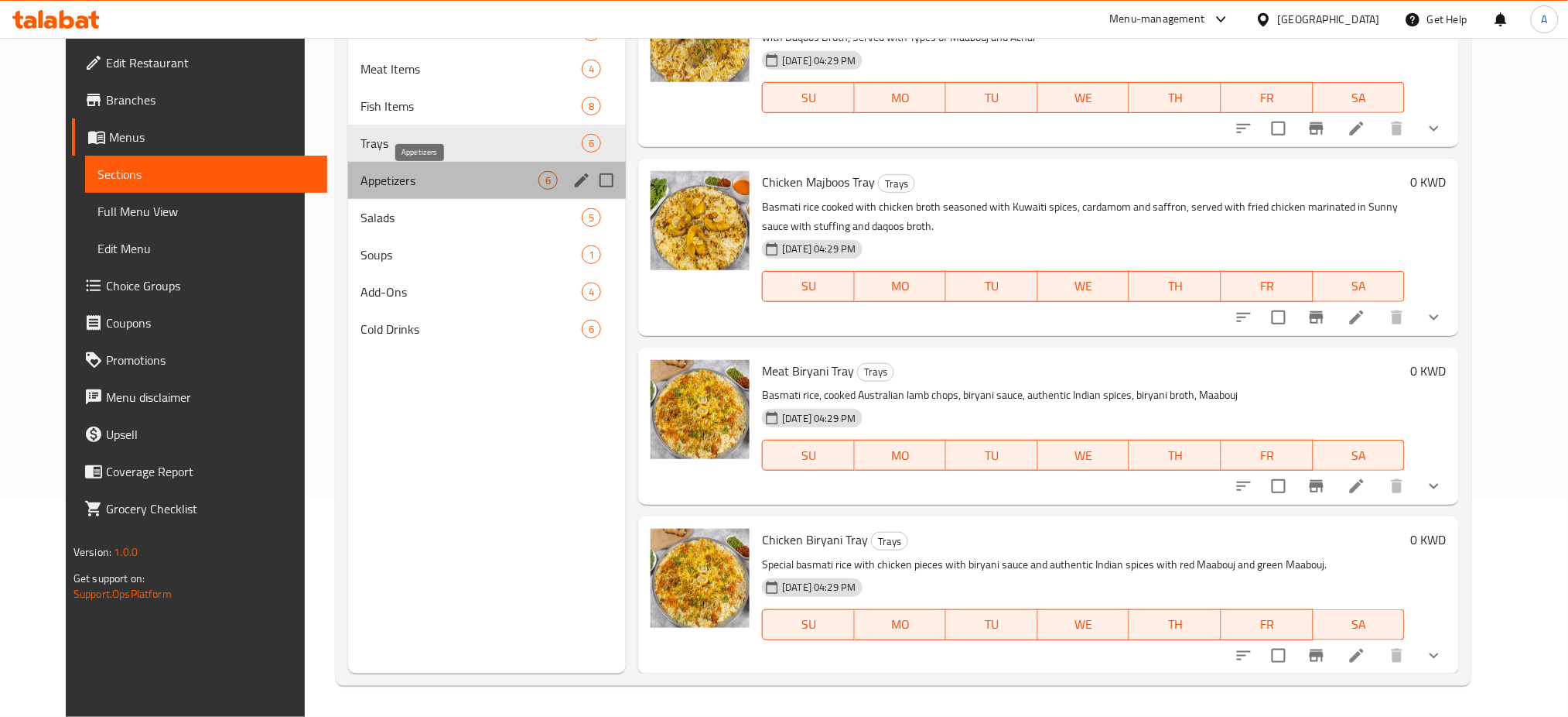
click at [411, 183] on span "Appetizers" at bounding box center [450, 181] width 178 height 19
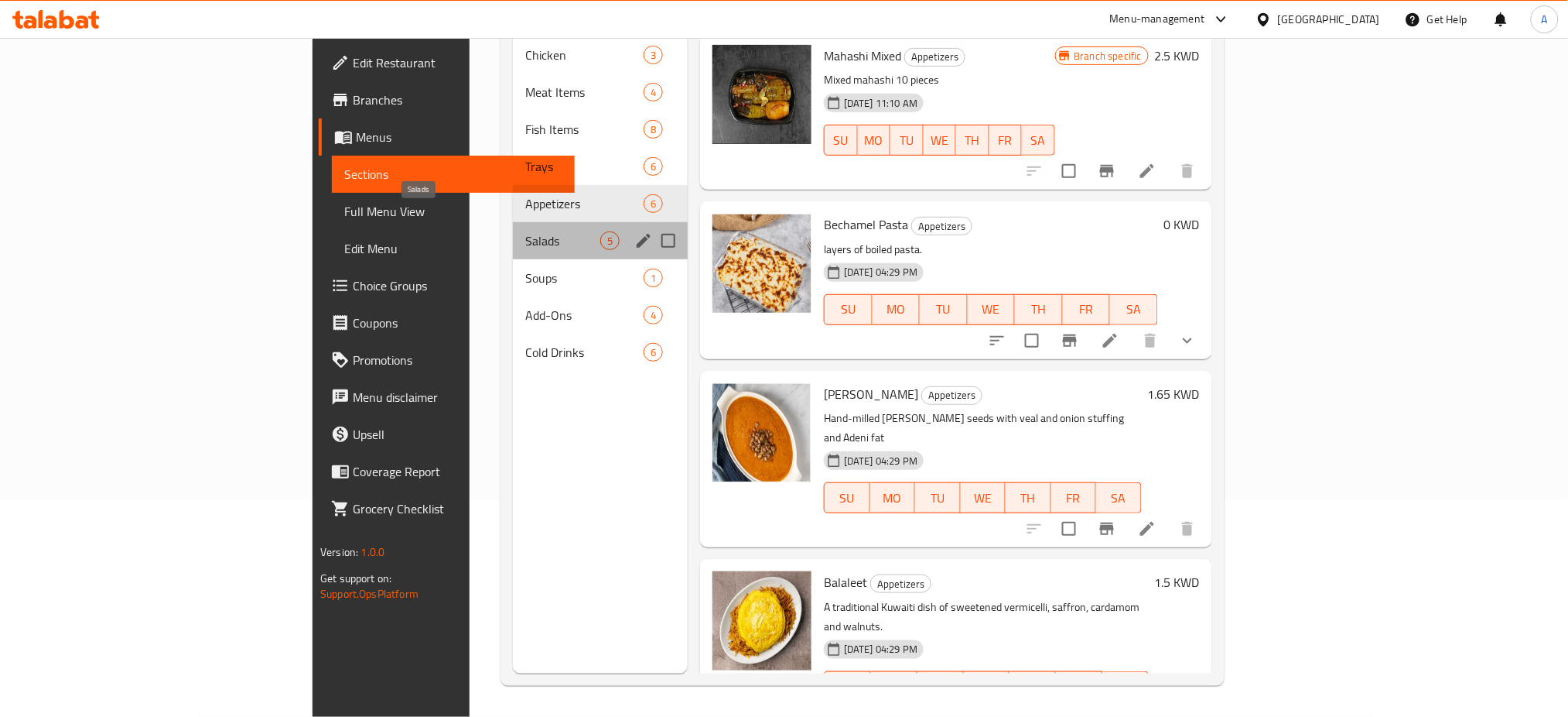
click at [525, 231] on span "Salads" at bounding box center [563, 240] width 75 height 19
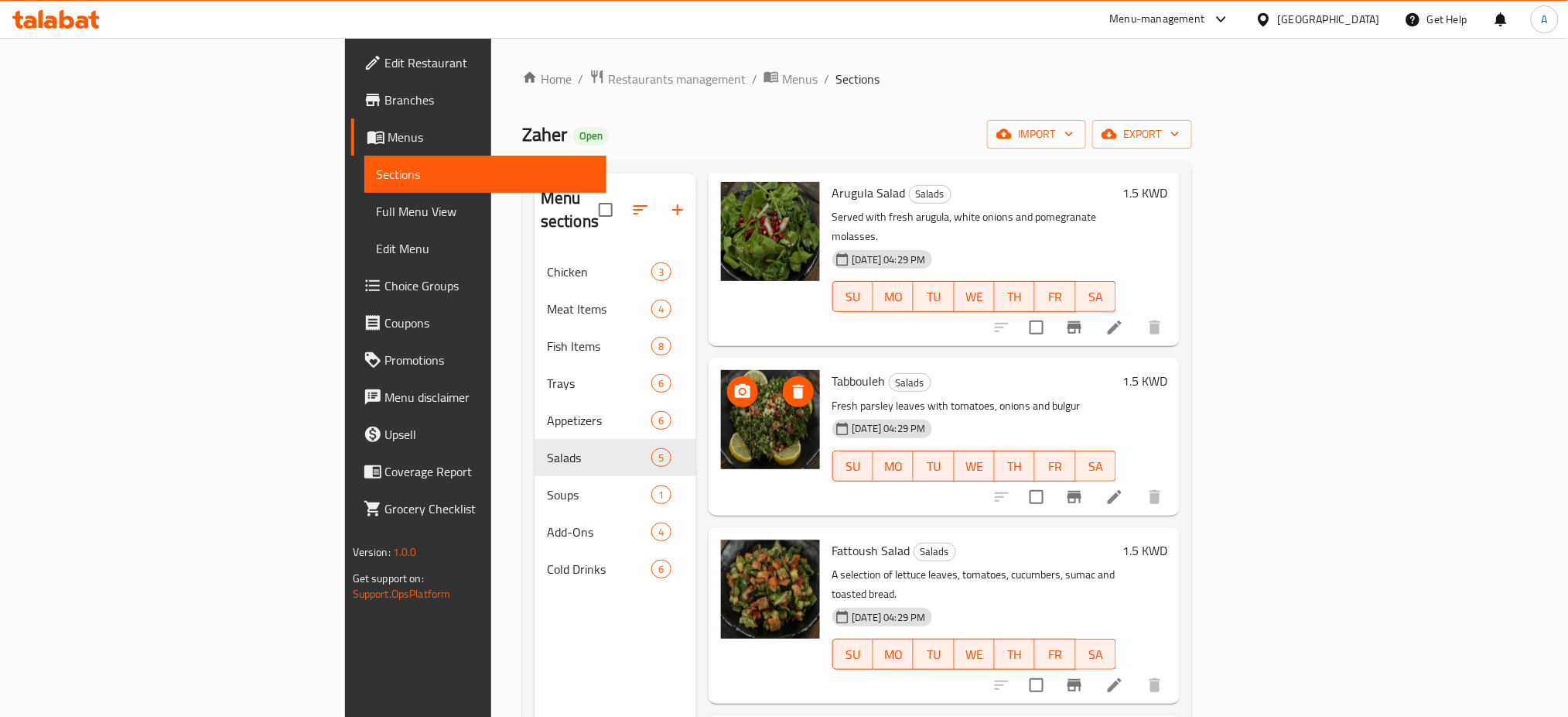
scroll to position [166, 0]
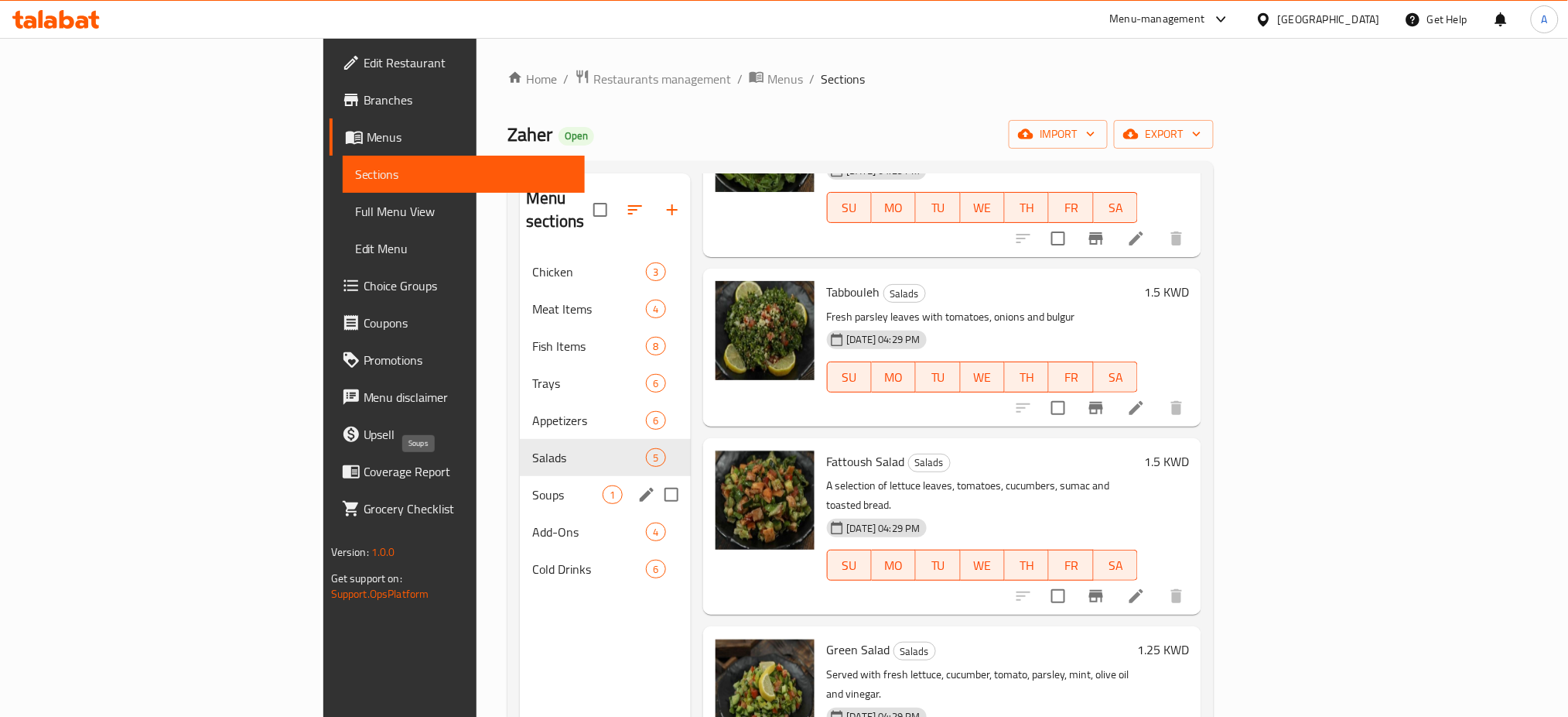
click at [532, 485] on span "Soups" at bounding box center [567, 495] width 70 height 19
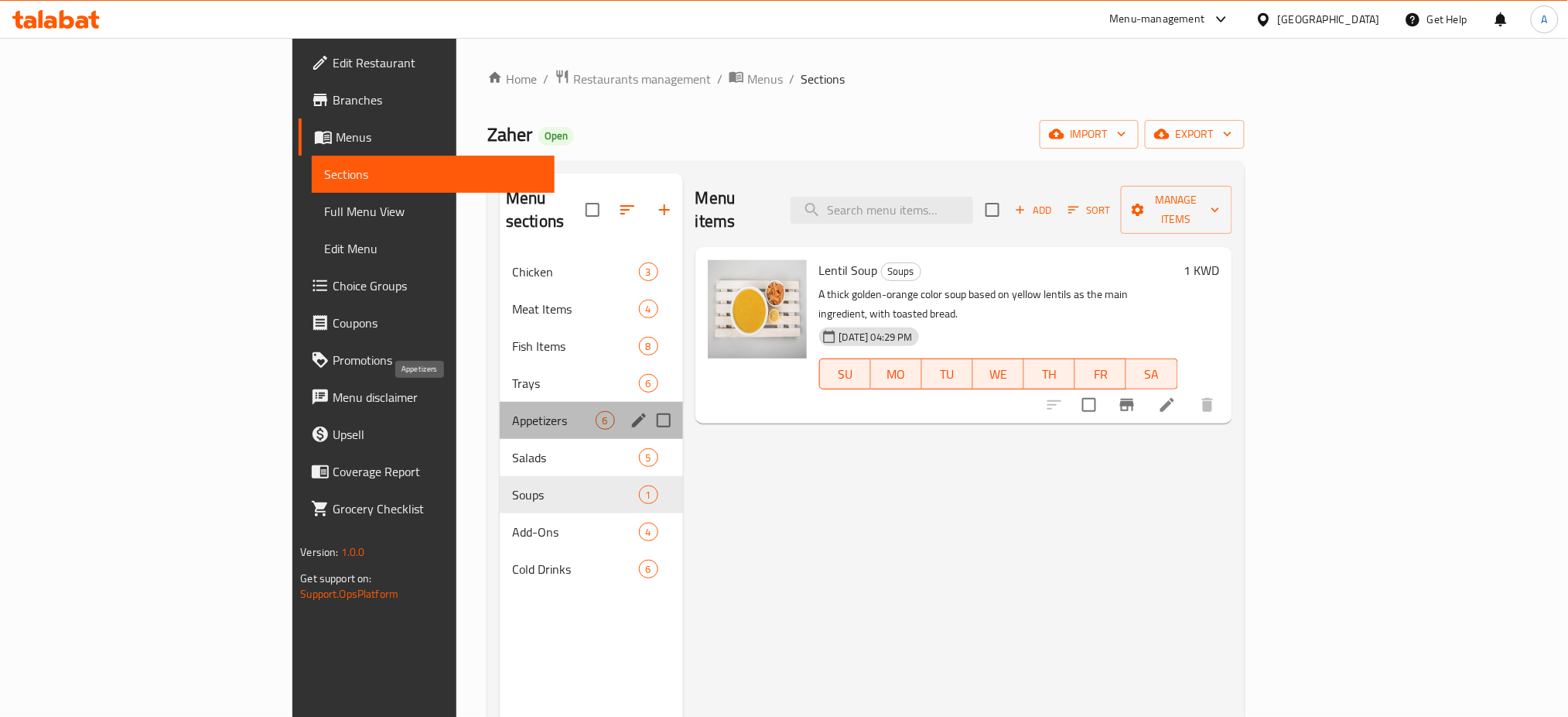
click at [512, 411] on span "Appetizers" at bounding box center [553, 420] width 83 height 19
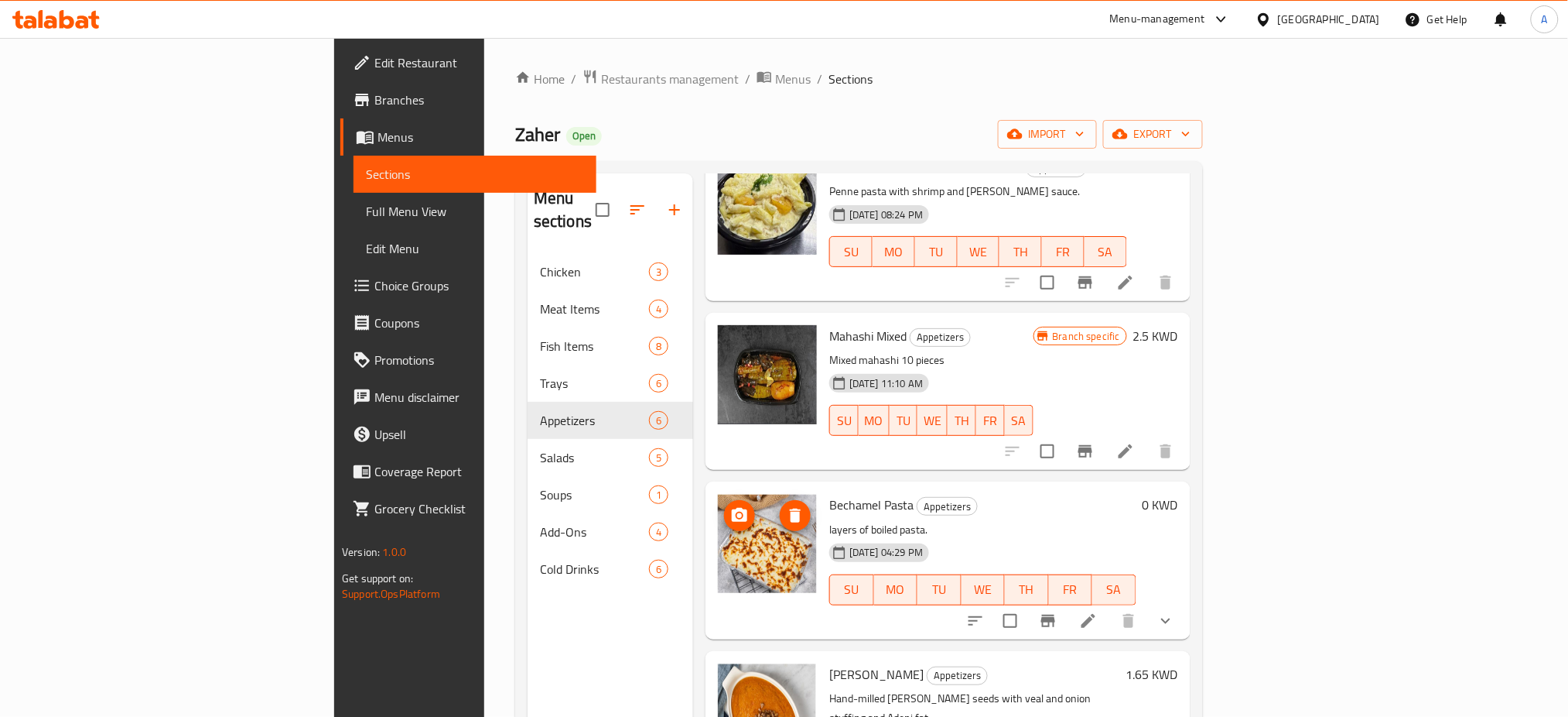
scroll to position [336, 0]
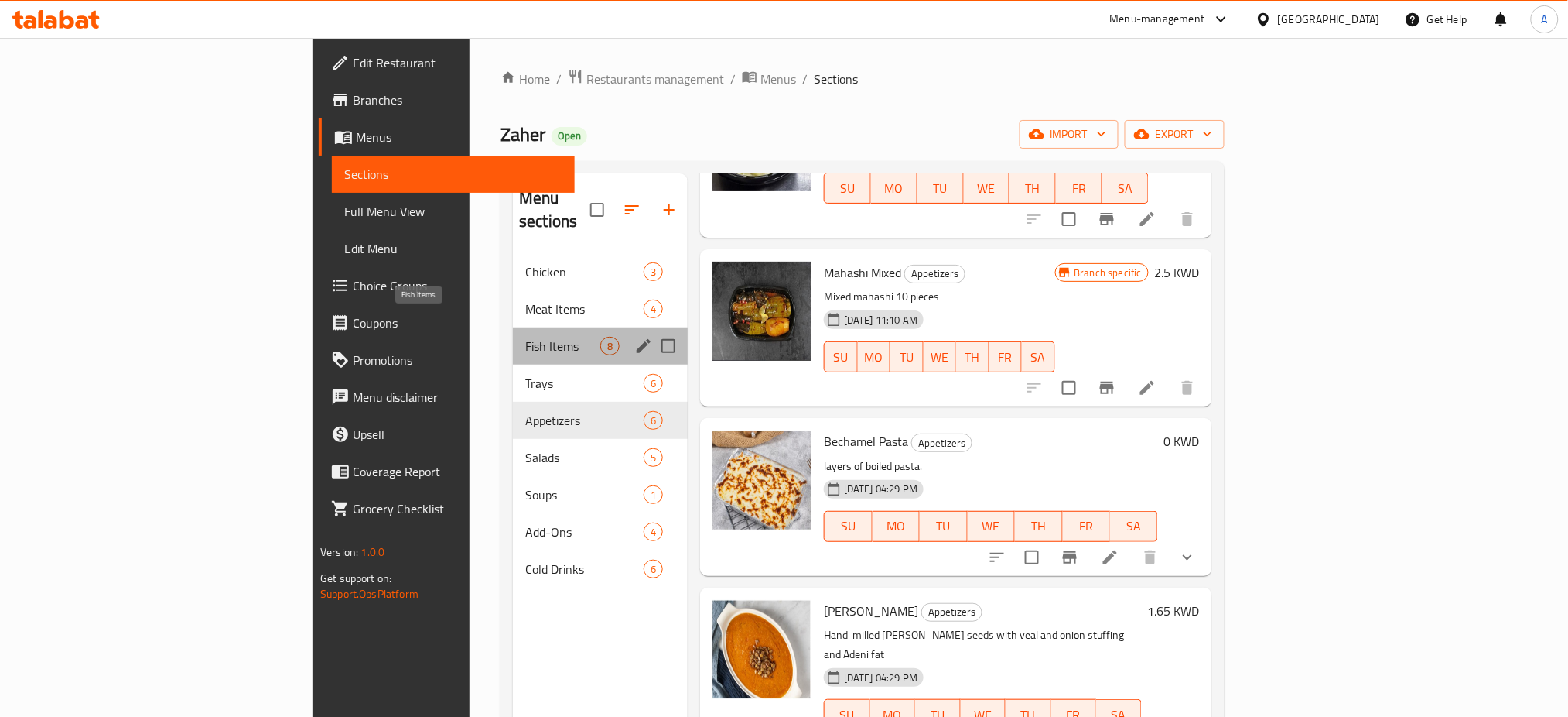
click at [525, 336] on span "Fish Items" at bounding box center [563, 346] width 75 height 19
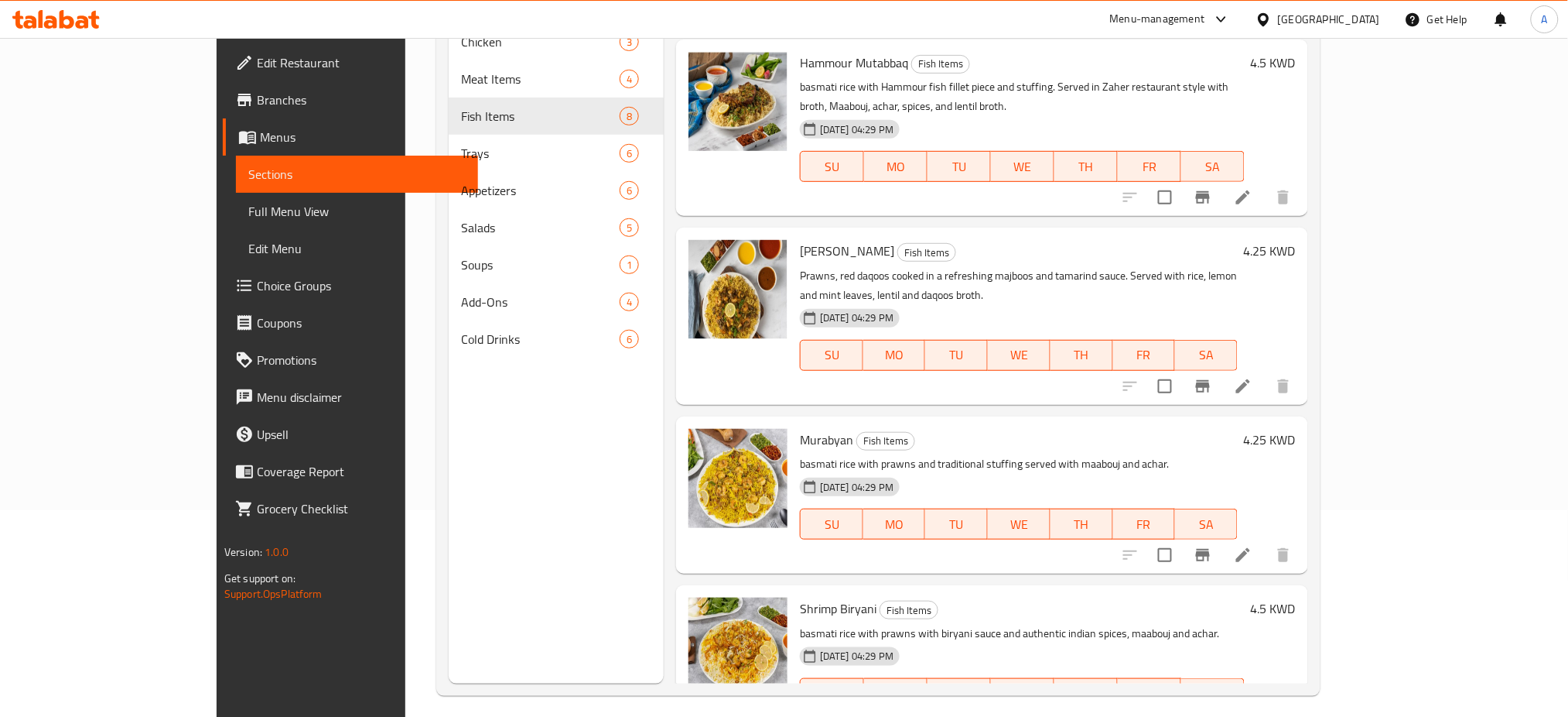
scroll to position [216, 0]
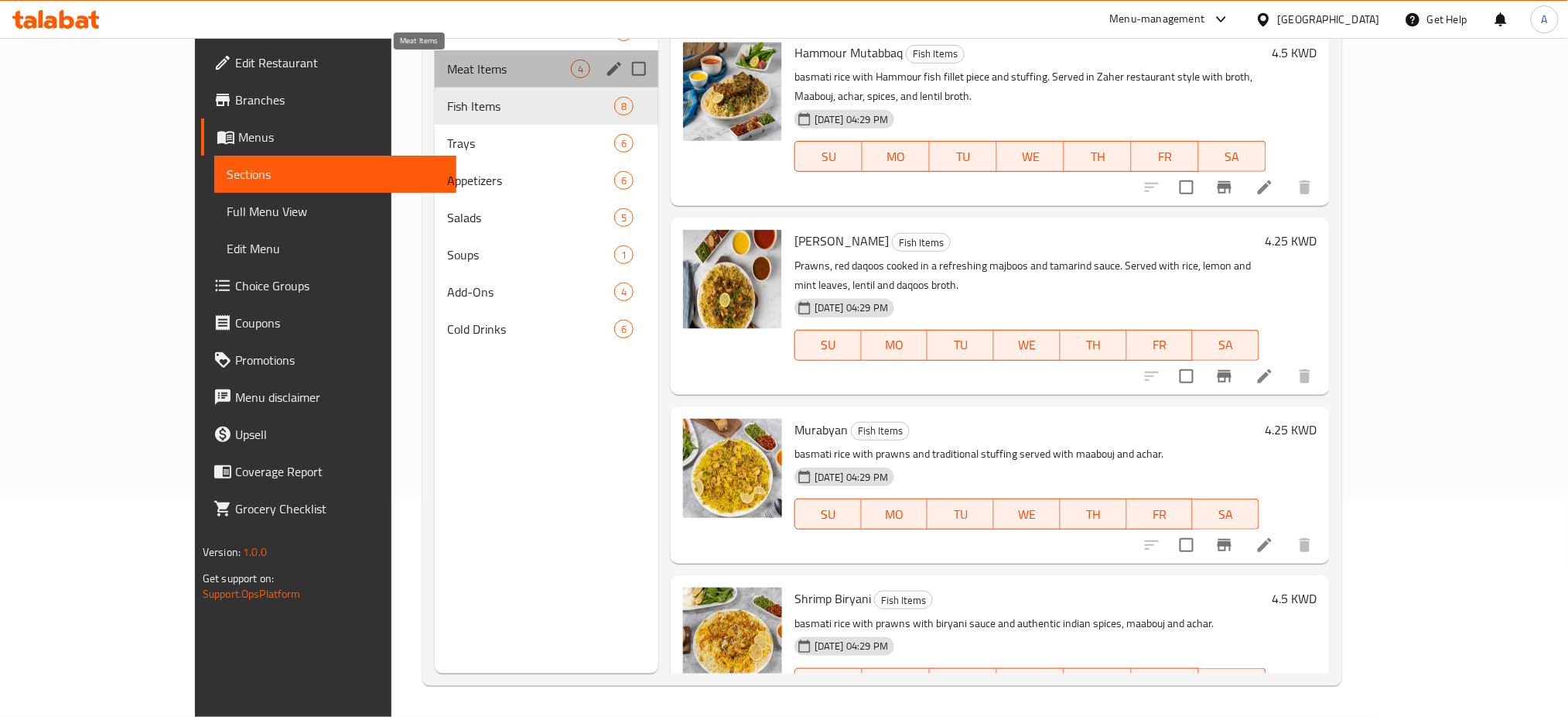
click at [447, 62] on span "Meat Items" at bounding box center [509, 69] width 124 height 19
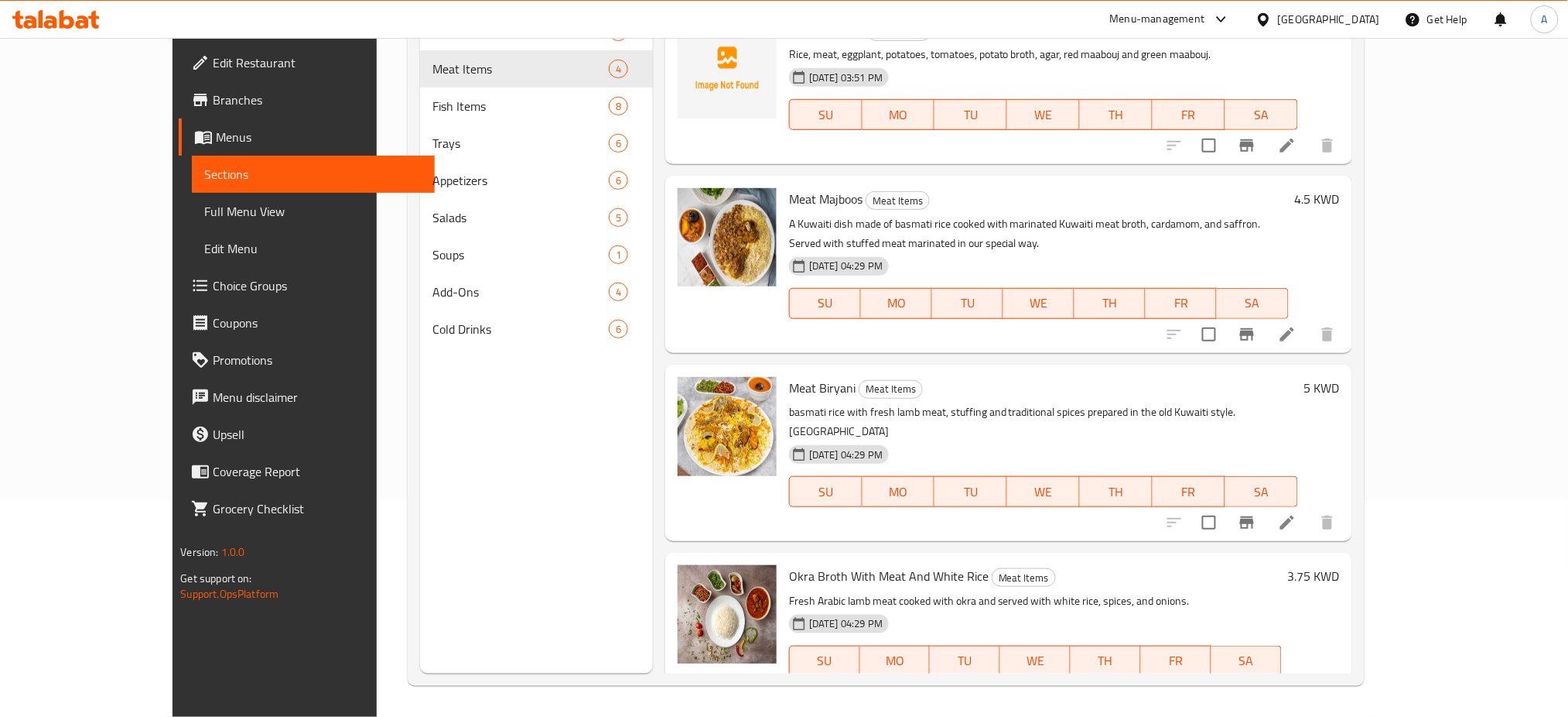
scroll to position [16, 0]
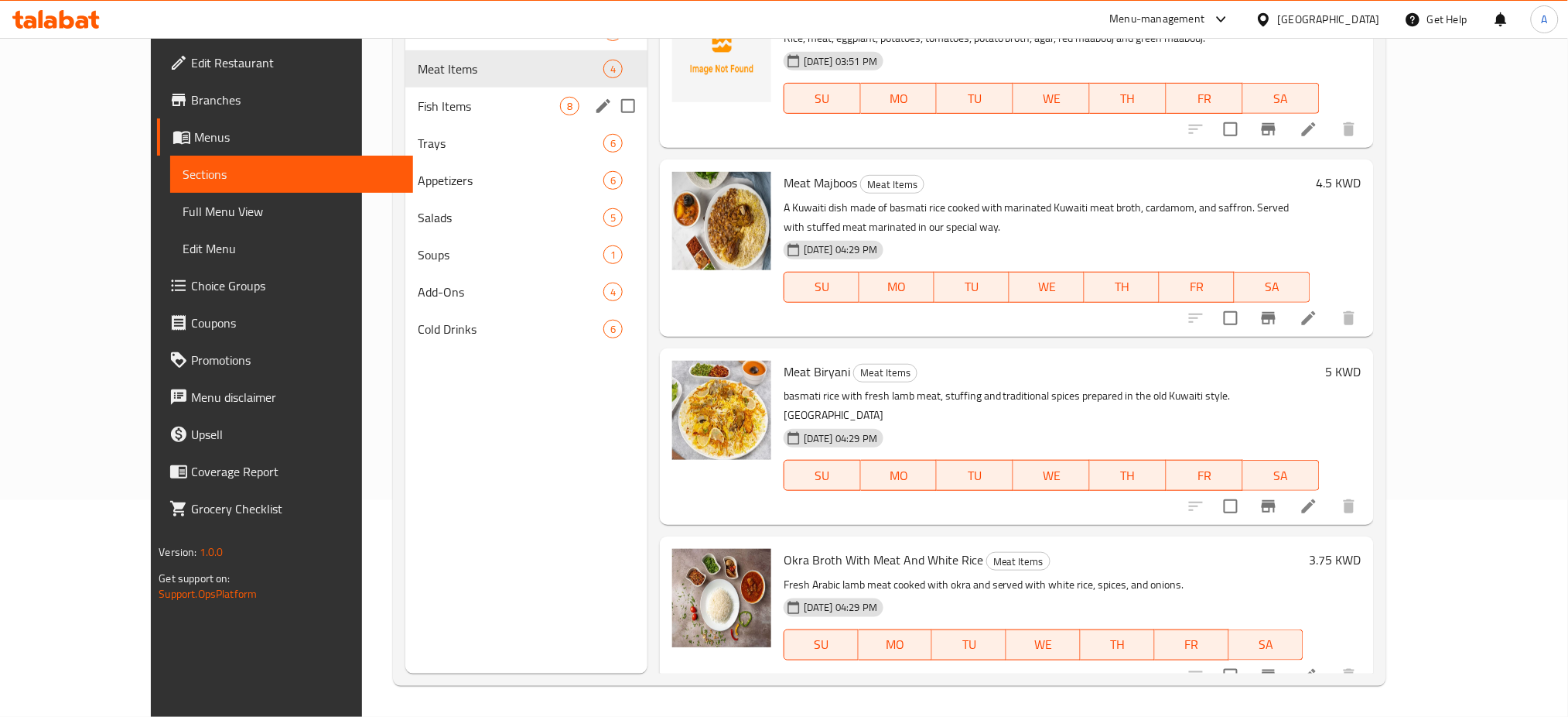
click at [417, 116] on span "Fish Items" at bounding box center [488, 106] width 142 height 19
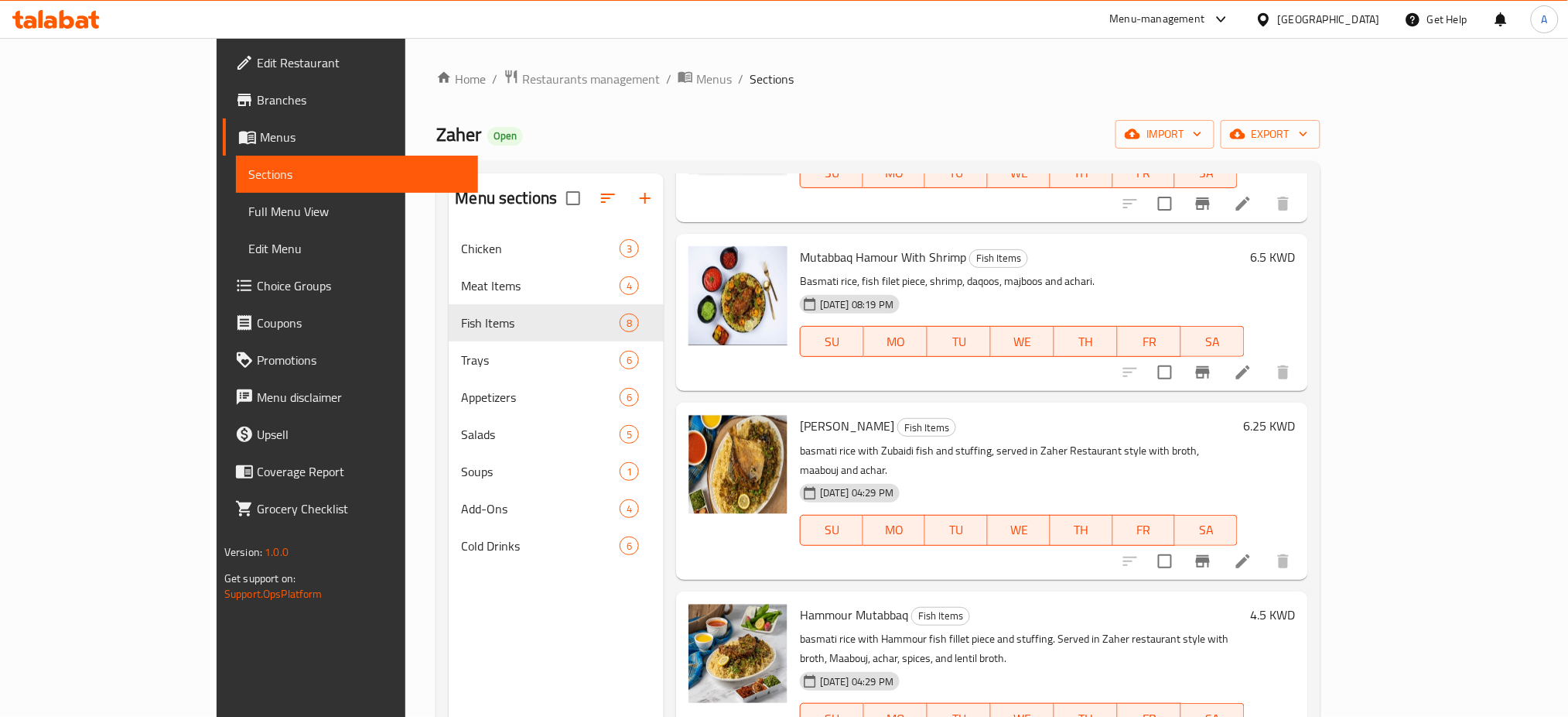
scroll to position [673, 0]
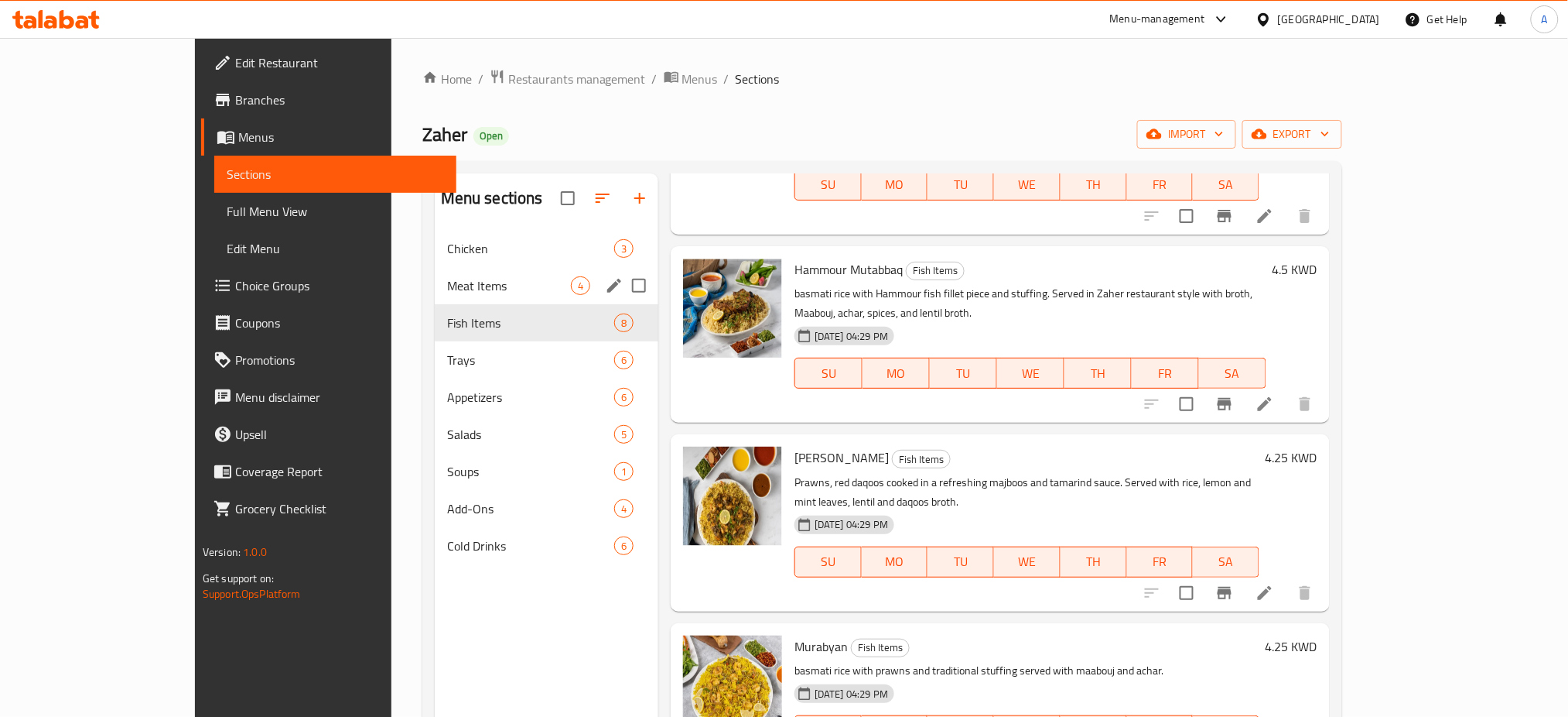
click at [435, 268] on div "Meat Items 4" at bounding box center [546, 285] width 223 height 37
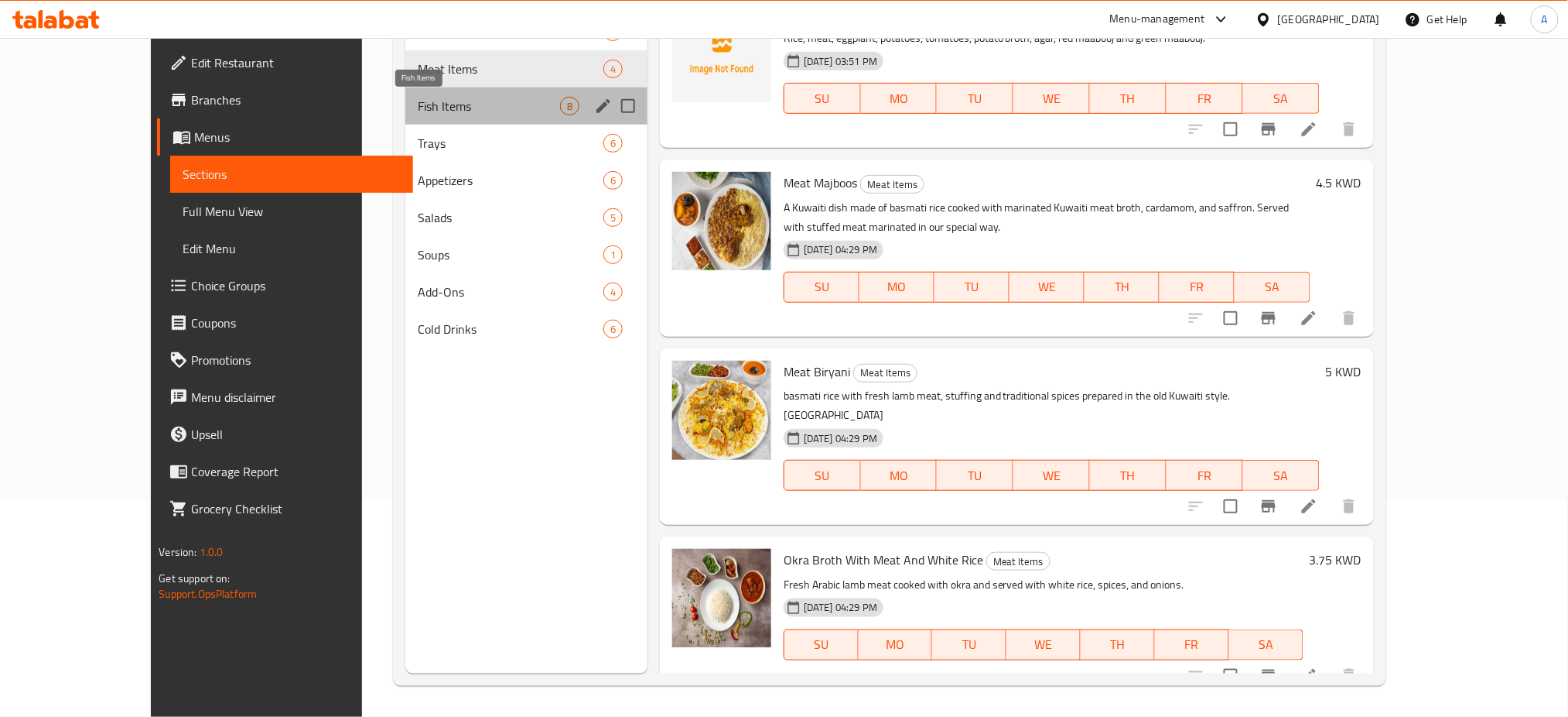
click at [417, 104] on span "Fish Items" at bounding box center [488, 106] width 142 height 19
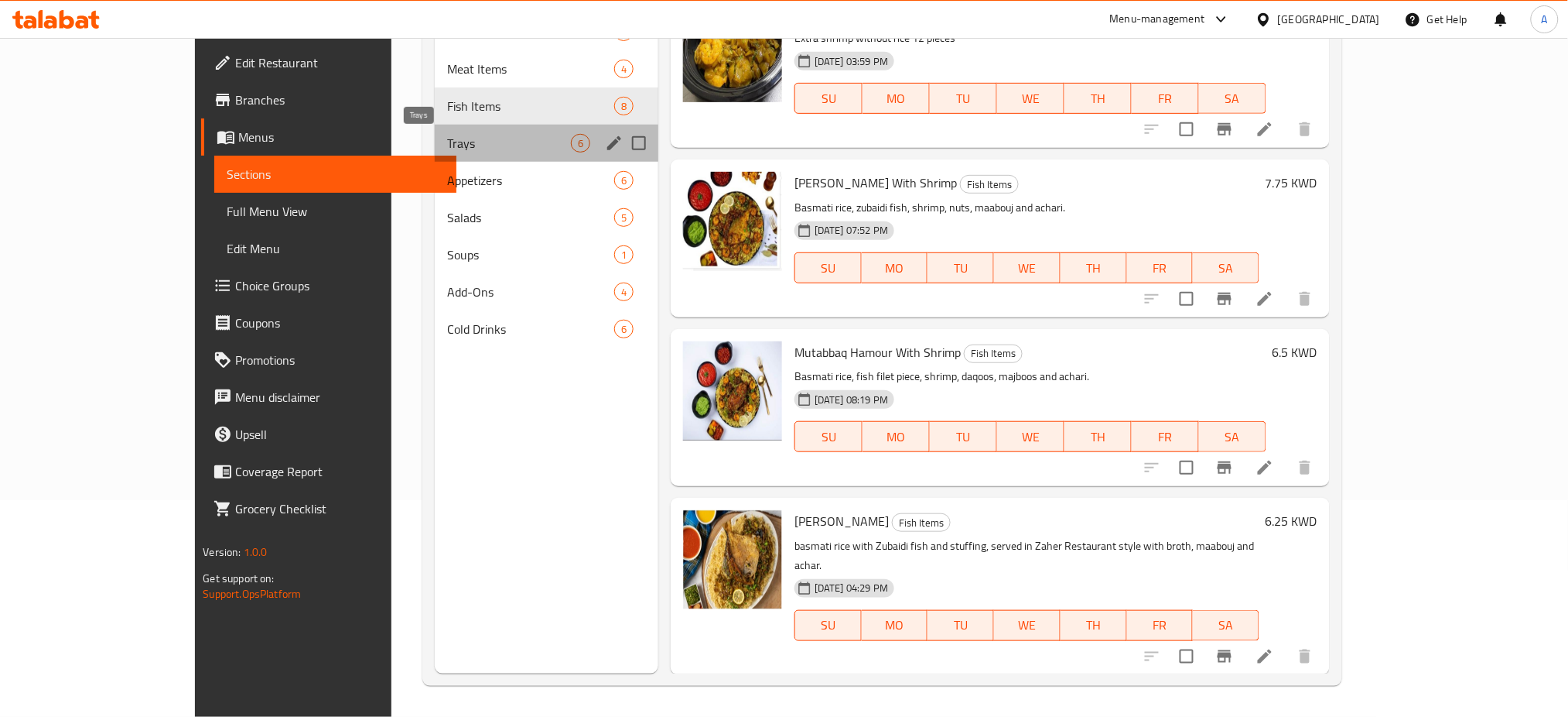
click at [447, 133] on span "Trays" at bounding box center [509, 143] width 124 height 19
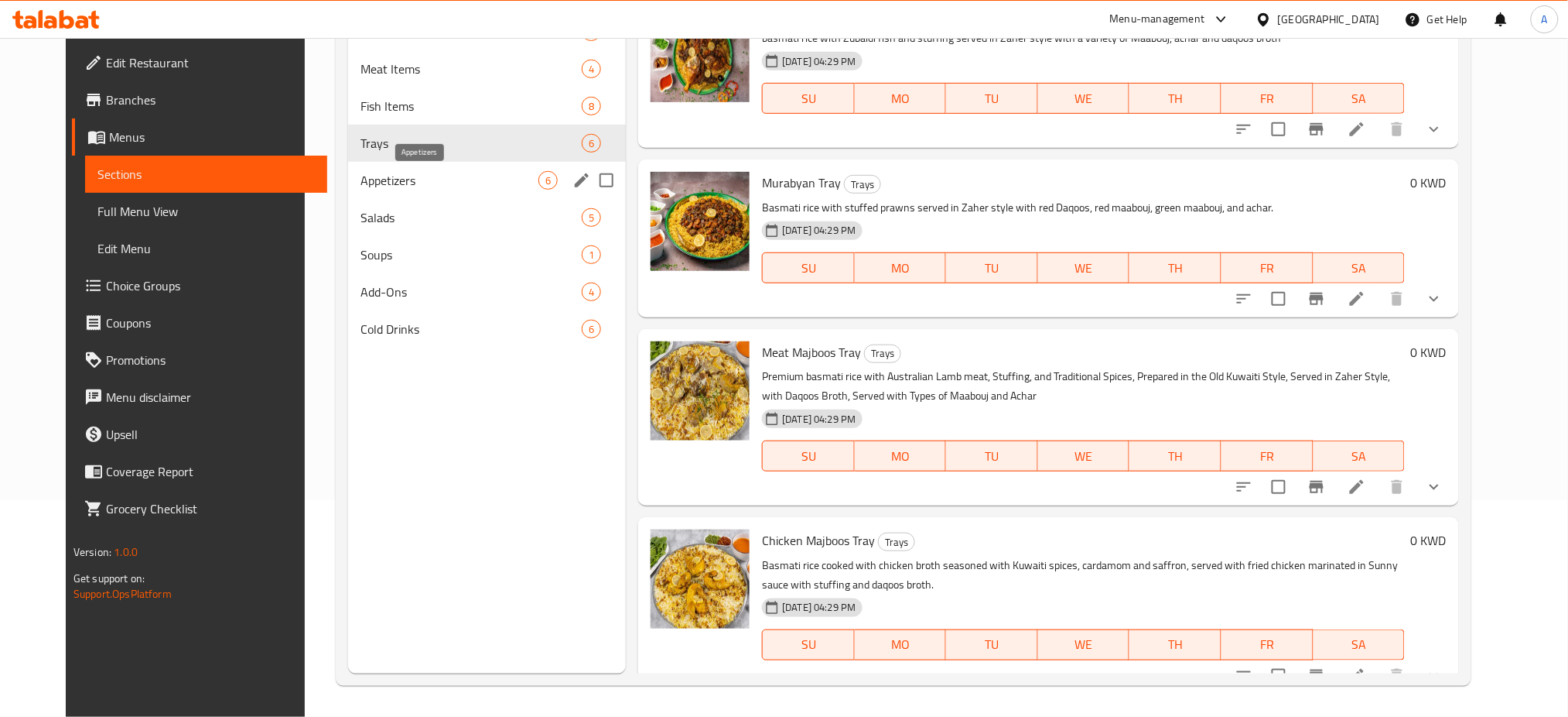
click at [399, 182] on span "Appetizers" at bounding box center [450, 181] width 178 height 19
